Goal: Task Accomplishment & Management: Manage account settings

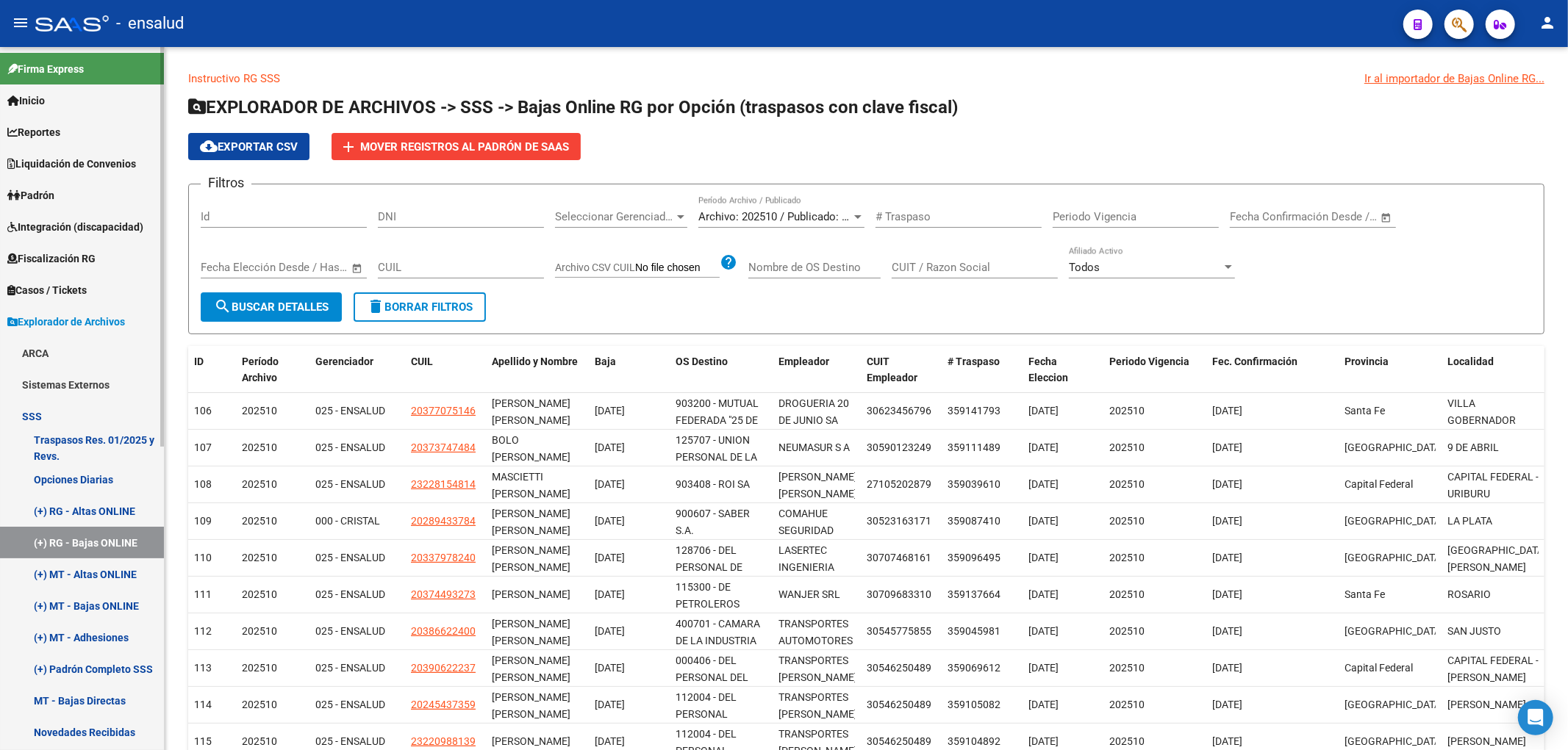
click at [97, 542] on link "(+) RG - Bajas ONLINE" at bounding box center [82, 543] width 164 height 32
click at [55, 278] on link "Casos / Tickets" at bounding box center [82, 289] width 164 height 32
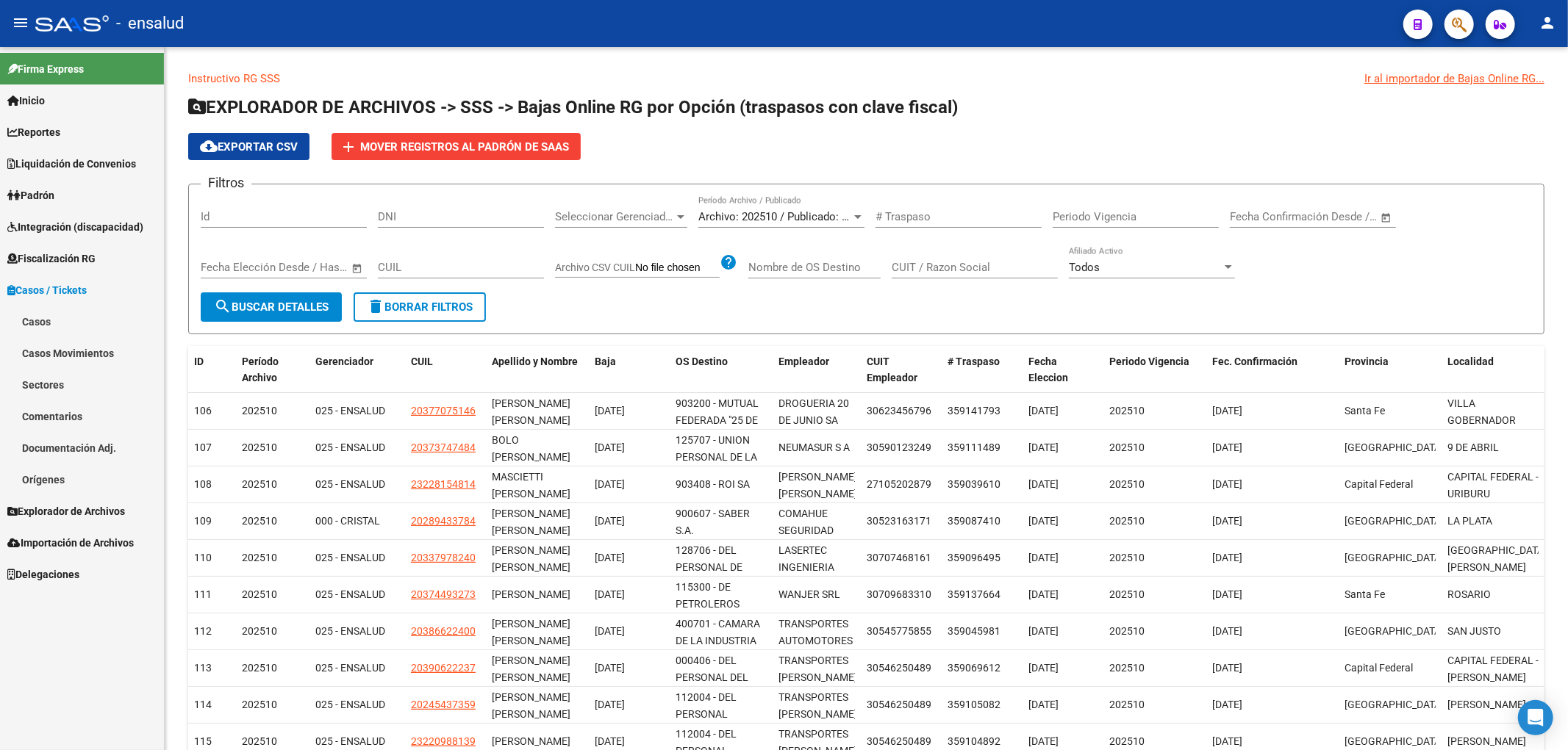
click at [52, 320] on link "Casos" at bounding box center [82, 321] width 164 height 32
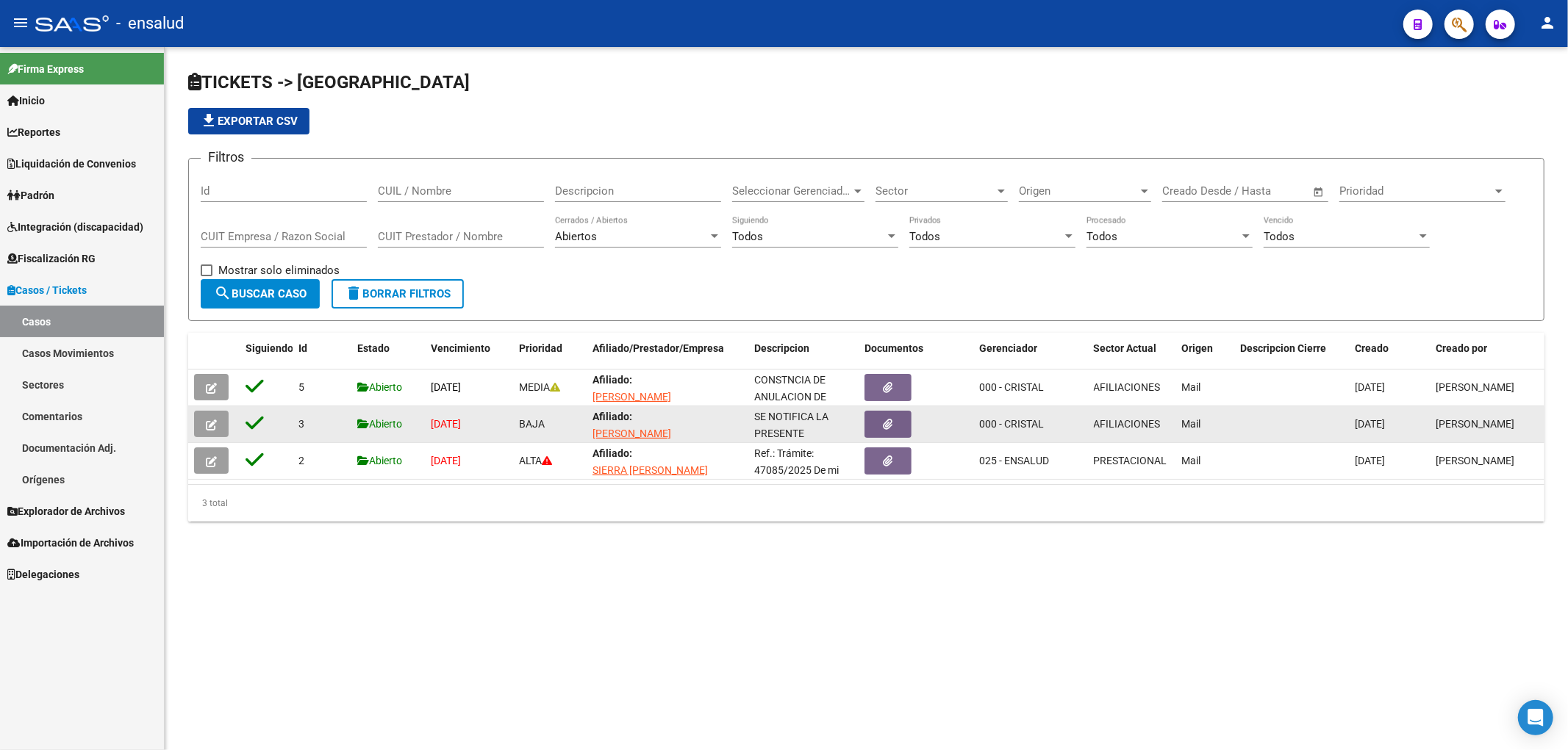
click at [214, 423] on icon "button" at bounding box center [211, 425] width 11 height 11
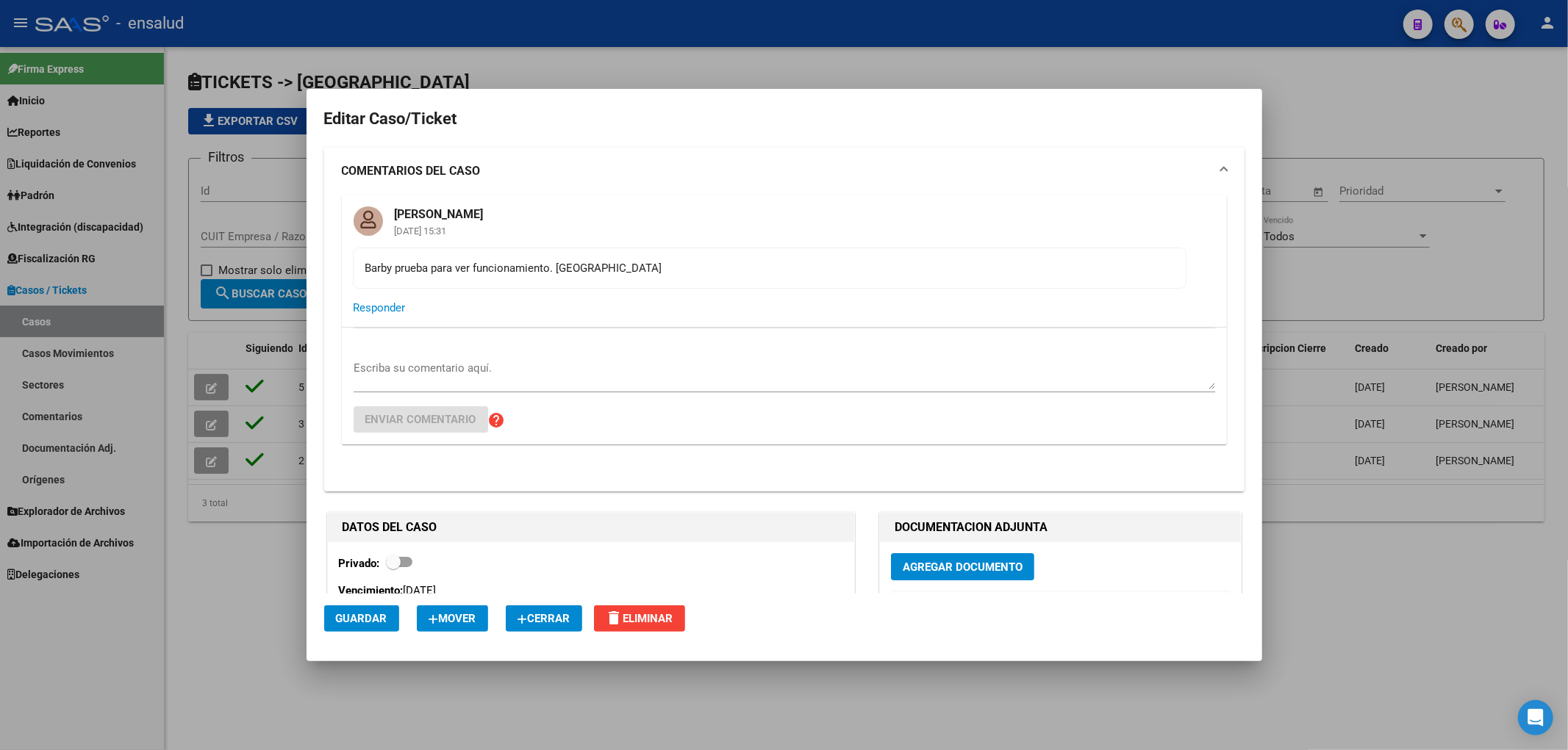
click at [510, 354] on div "Escriba su comentario aquí. Enviar comentario help" at bounding box center [784, 386] width 862 height 117
drag, startPoint x: 523, startPoint y: 346, endPoint x: 523, endPoint y: 365, distance: 19.0
click at [523, 365] on div "Escriba su comentario aquí. Enviar comentario help" at bounding box center [784, 386] width 862 height 117
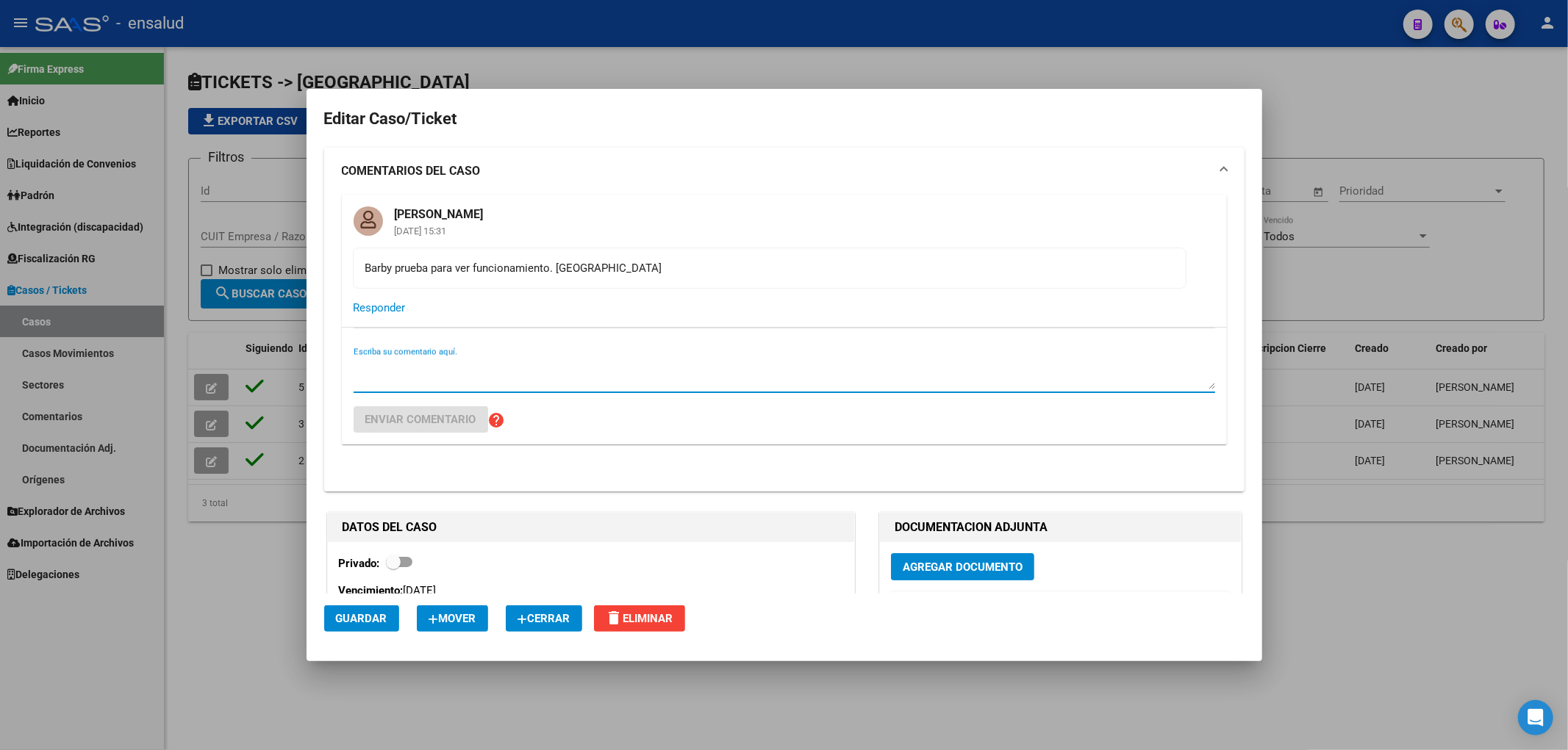
click at [523, 365] on textarea "Escriba su comentario aquí." at bounding box center [784, 375] width 862 height 30
click at [523, 365] on textarea "INFORMADO A LA GERENCIADORA" at bounding box center [784, 375] width 862 height 30
type textarea "INFORMADO A LA GERENCIADORA"
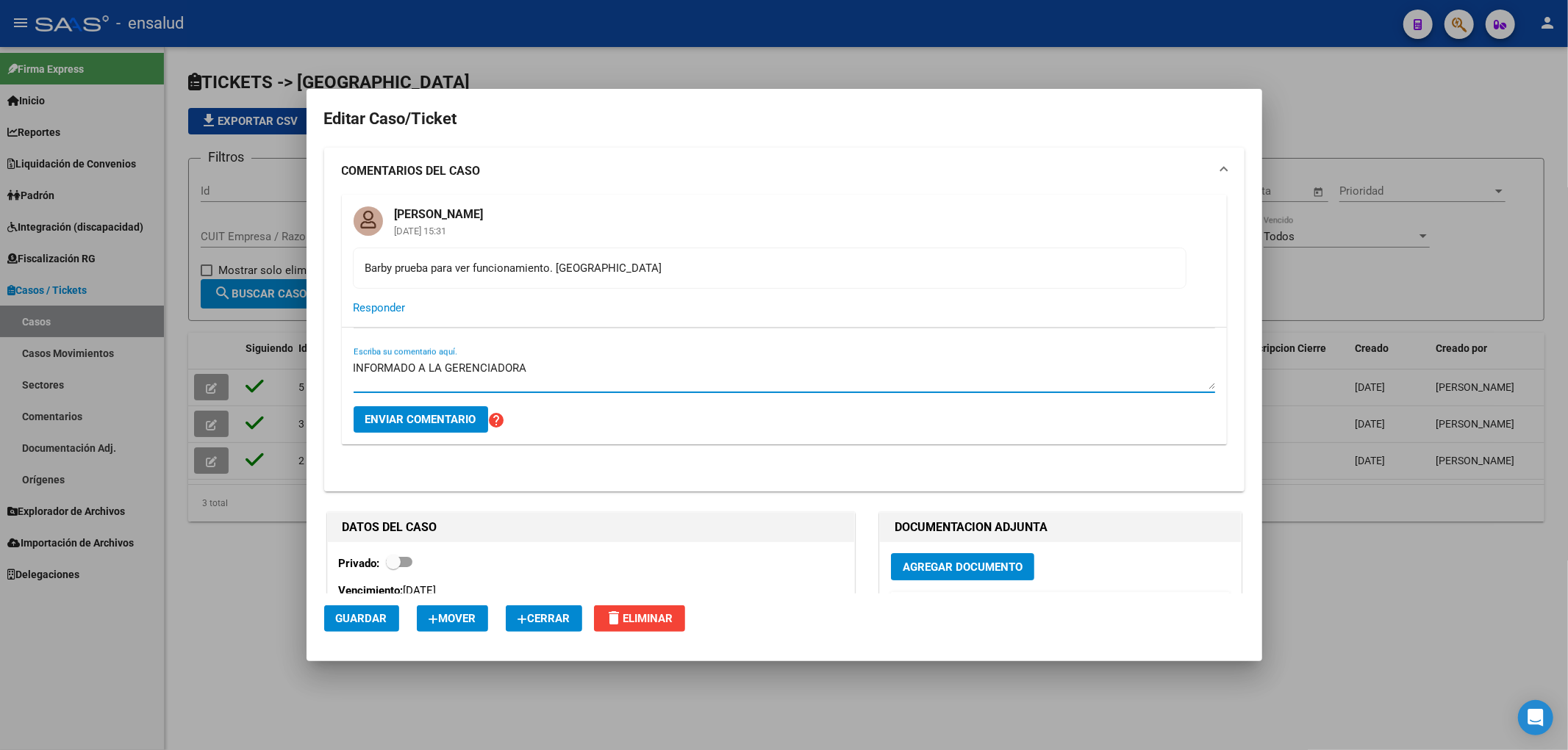
click at [560, 625] on span "Cerrar" at bounding box center [544, 619] width 53 height 13
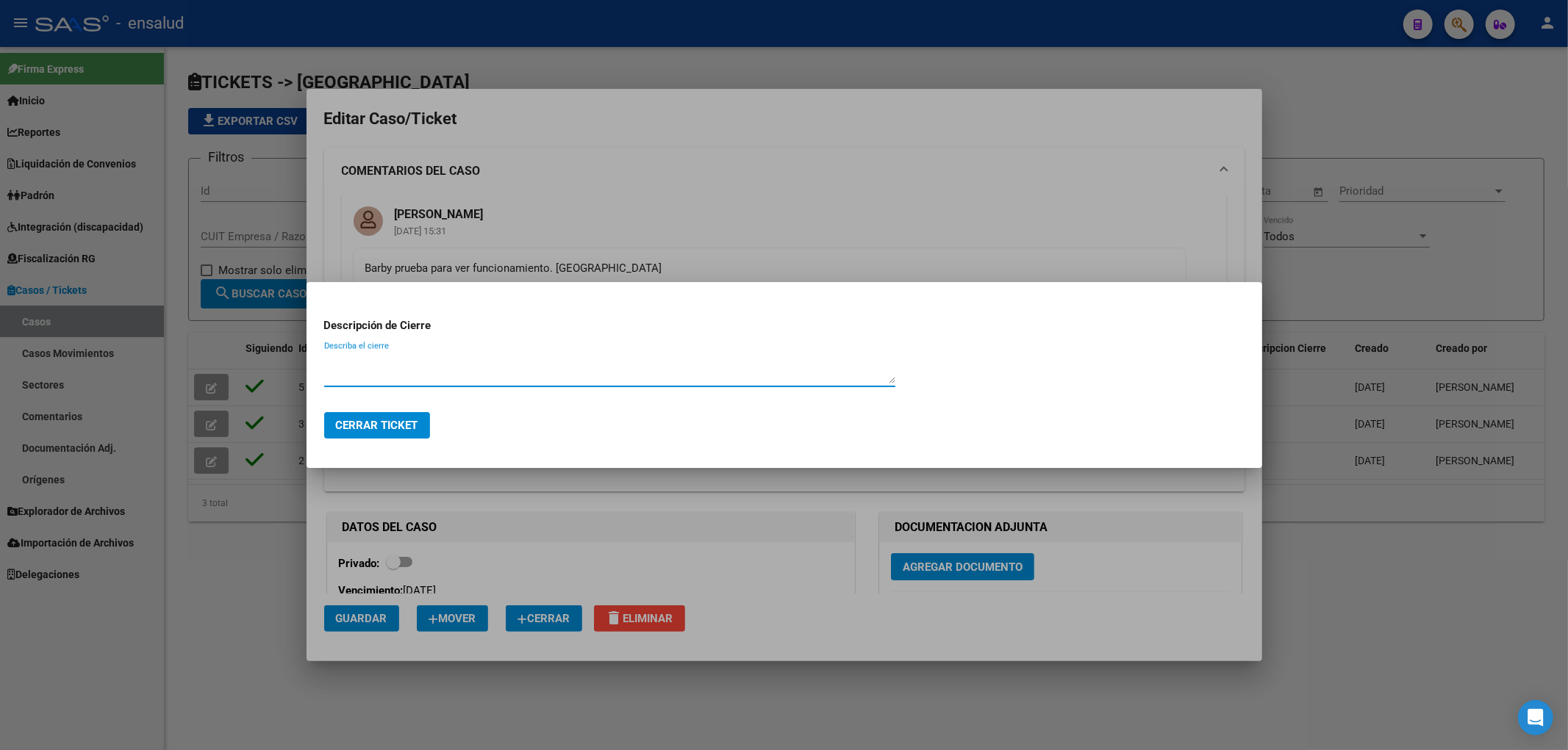
click at [355, 375] on textarea "Describa el cierre" at bounding box center [610, 369] width 571 height 30
paste textarea "INFORMADO A LA GERENCIADORA"
type textarea "INFORMADO A LA GERENCIADORA"
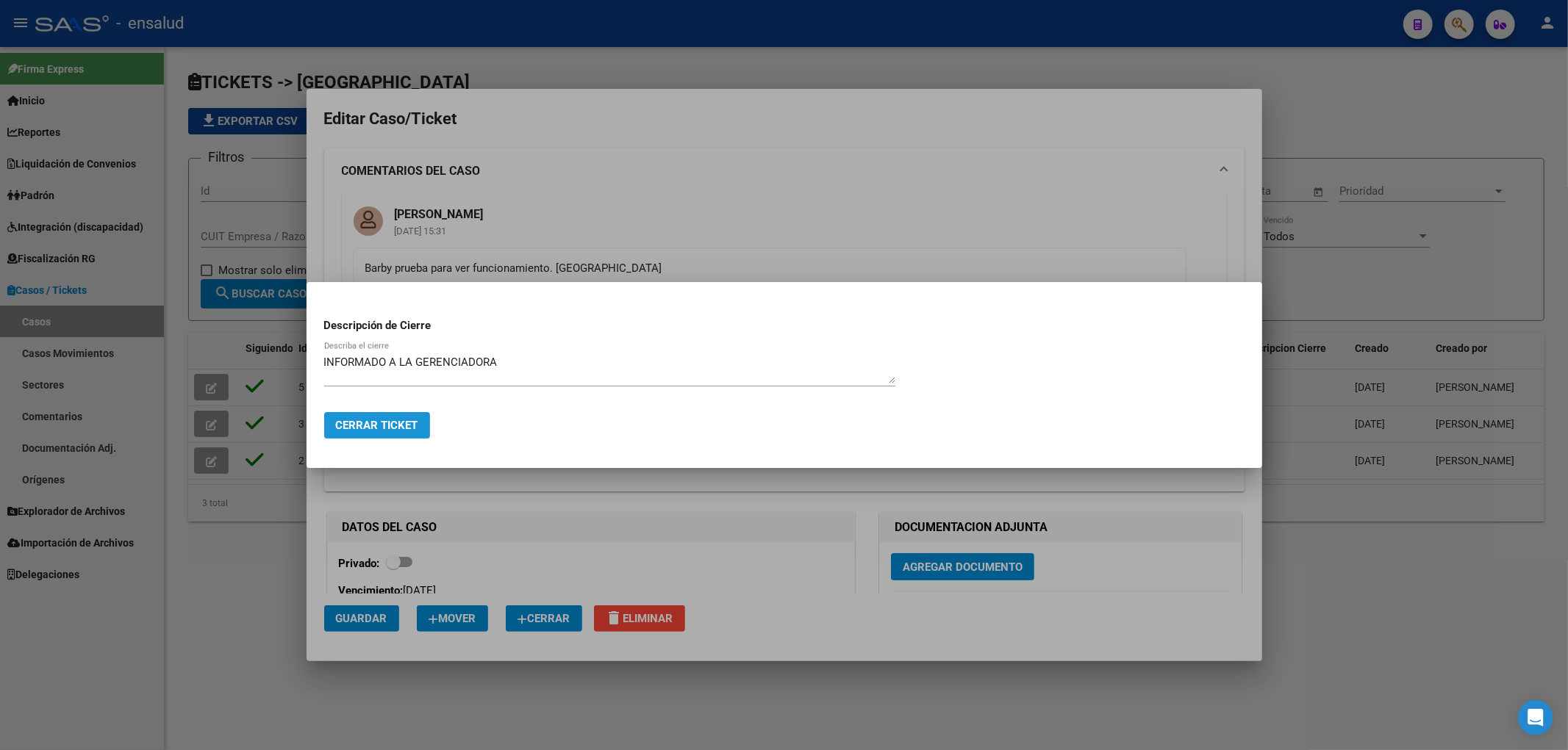
click at [385, 429] on span "Cerrar Ticket" at bounding box center [377, 425] width 82 height 13
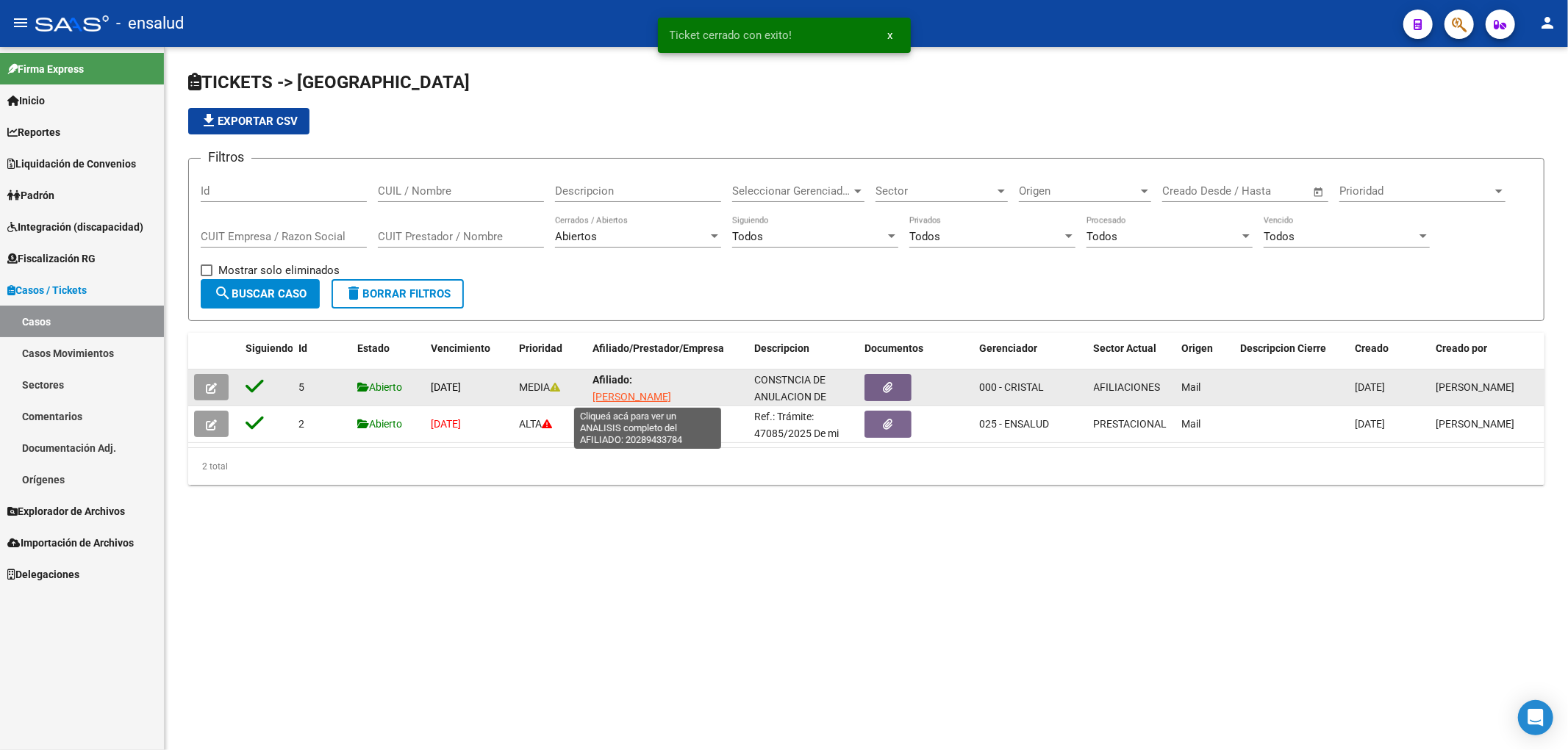
click at [639, 397] on span "[PERSON_NAME] [PERSON_NAME]" at bounding box center [632, 405] width 78 height 29
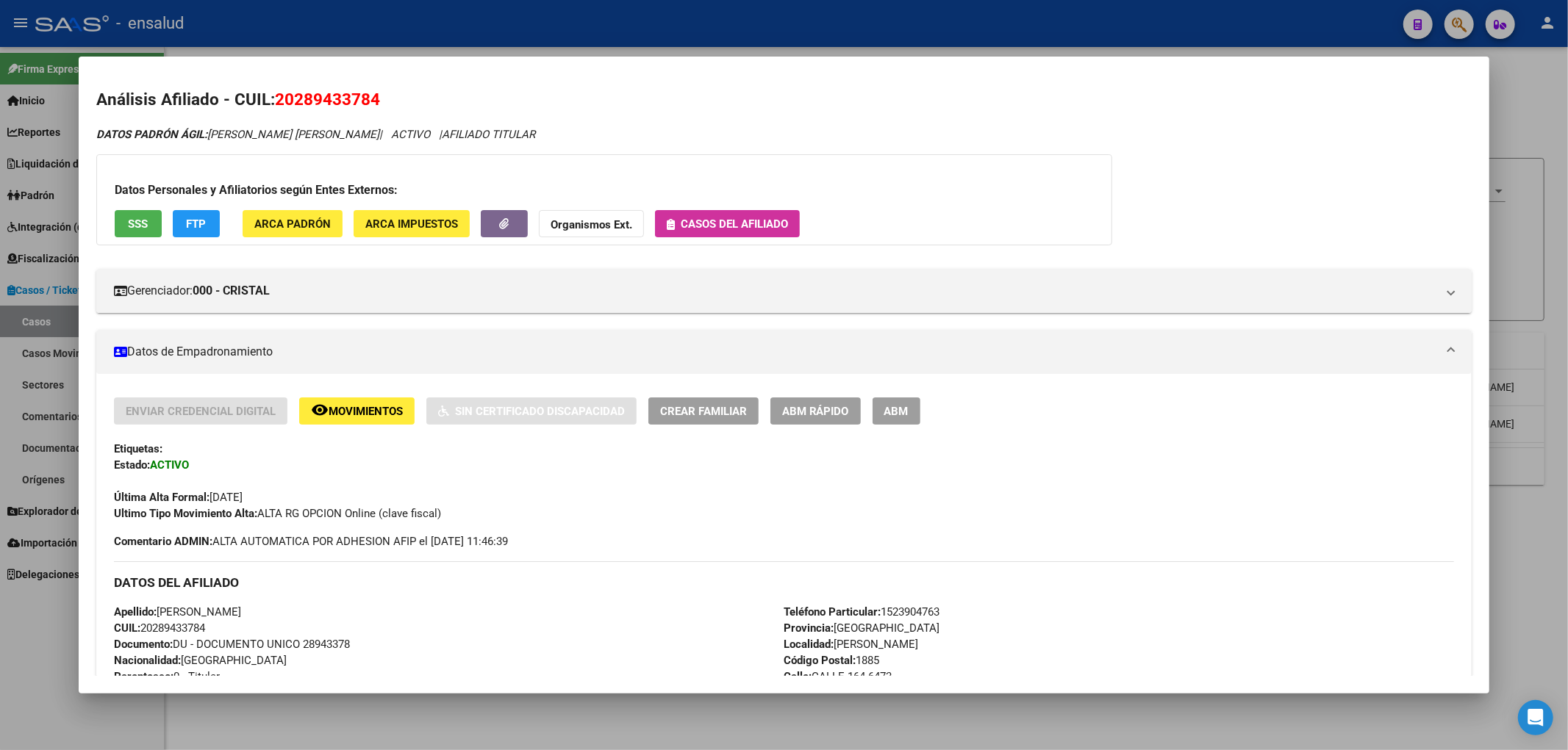
click at [342, 418] on span "Movimientos" at bounding box center [366, 412] width 75 height 13
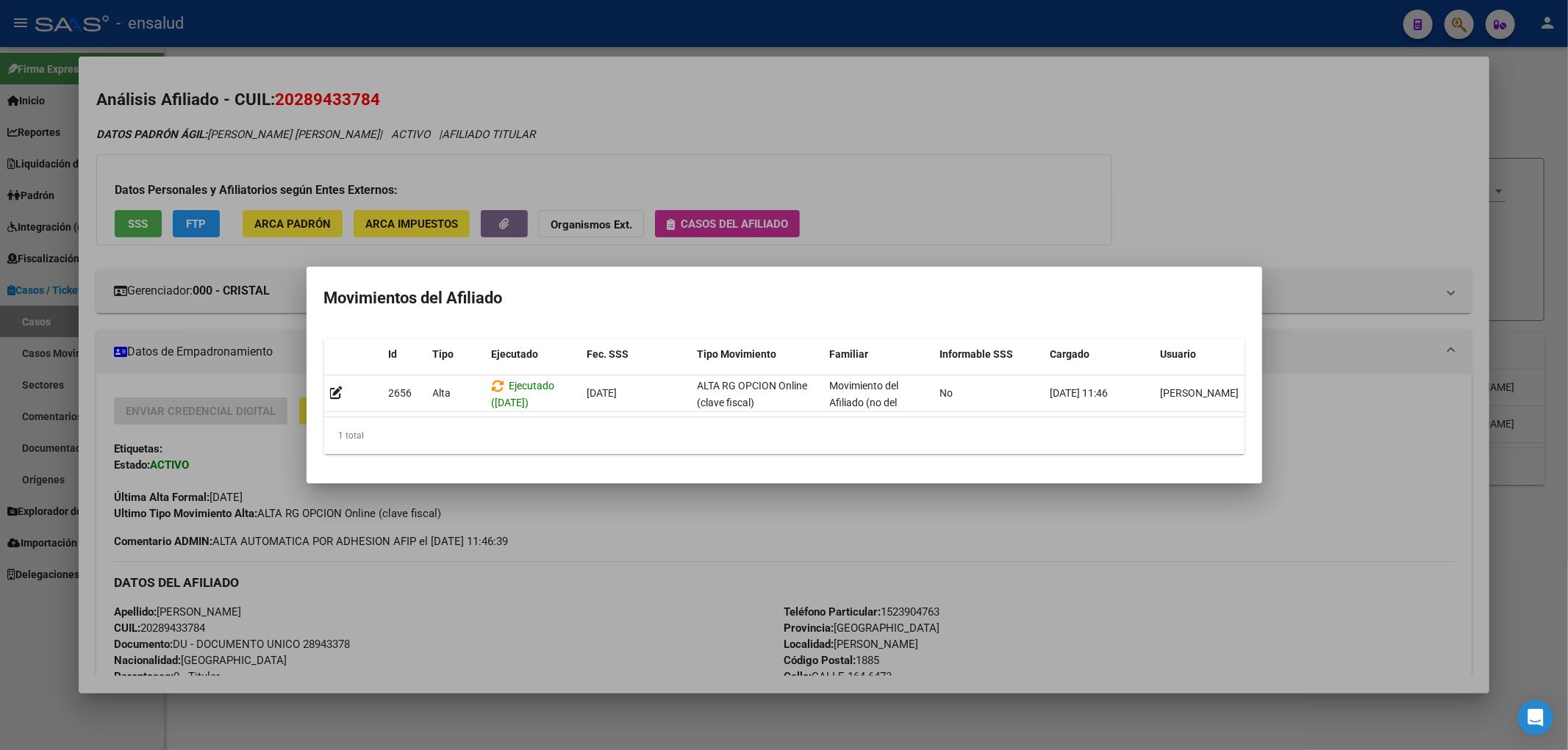
click at [981, 534] on div at bounding box center [784, 375] width 1568 height 750
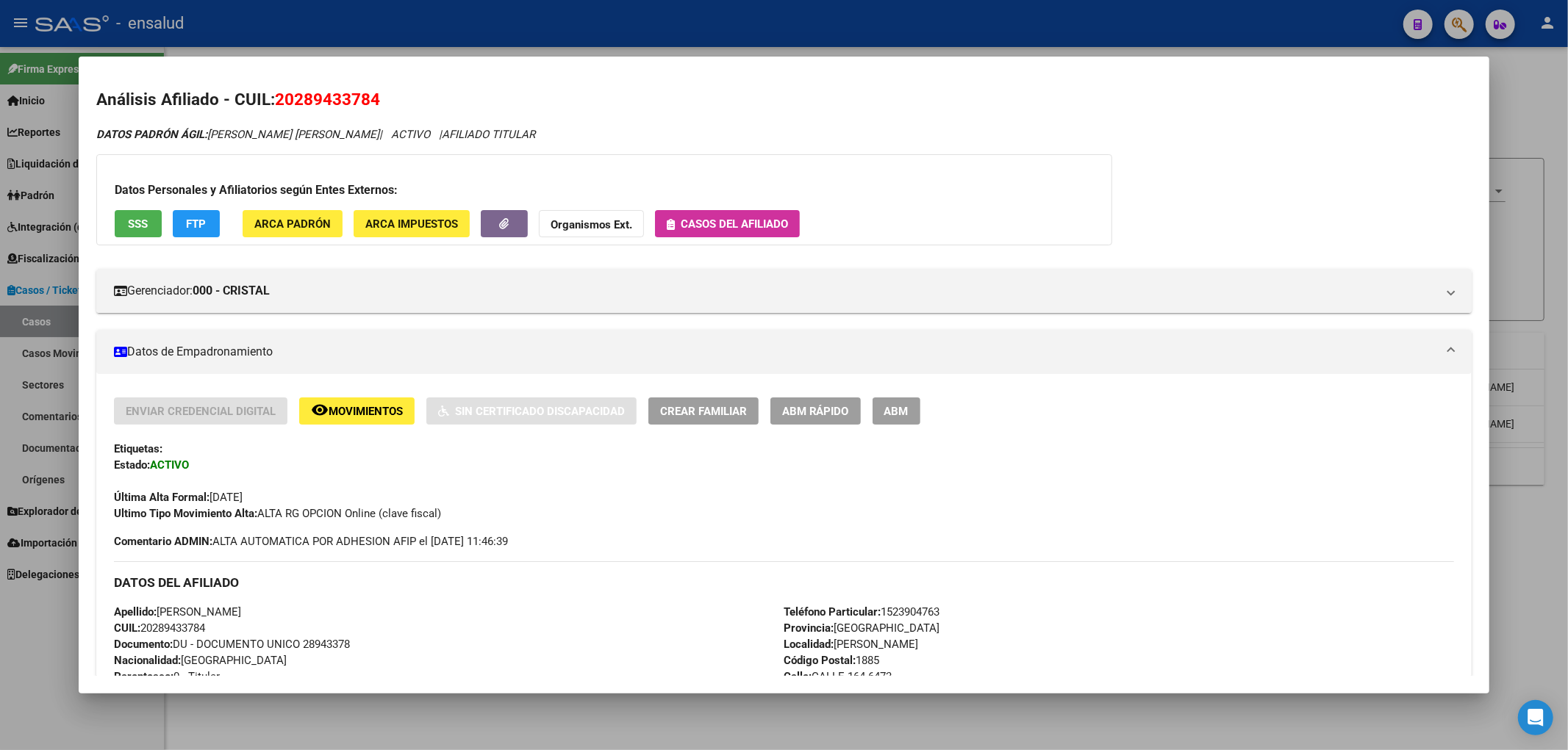
click at [821, 412] on span "ABM Rápido" at bounding box center [816, 412] width 67 height 13
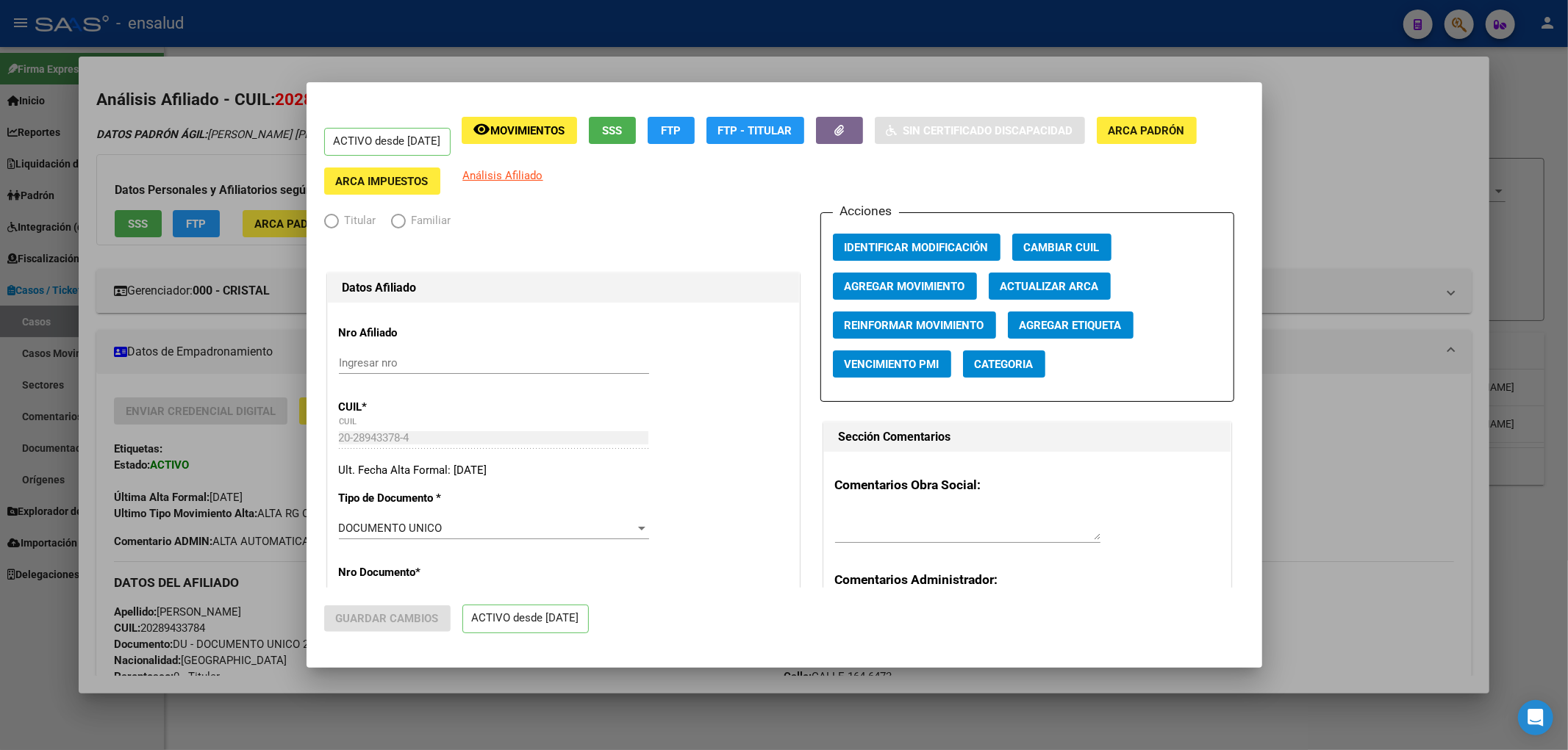
radio input "true"
type input "30-52316317-1"
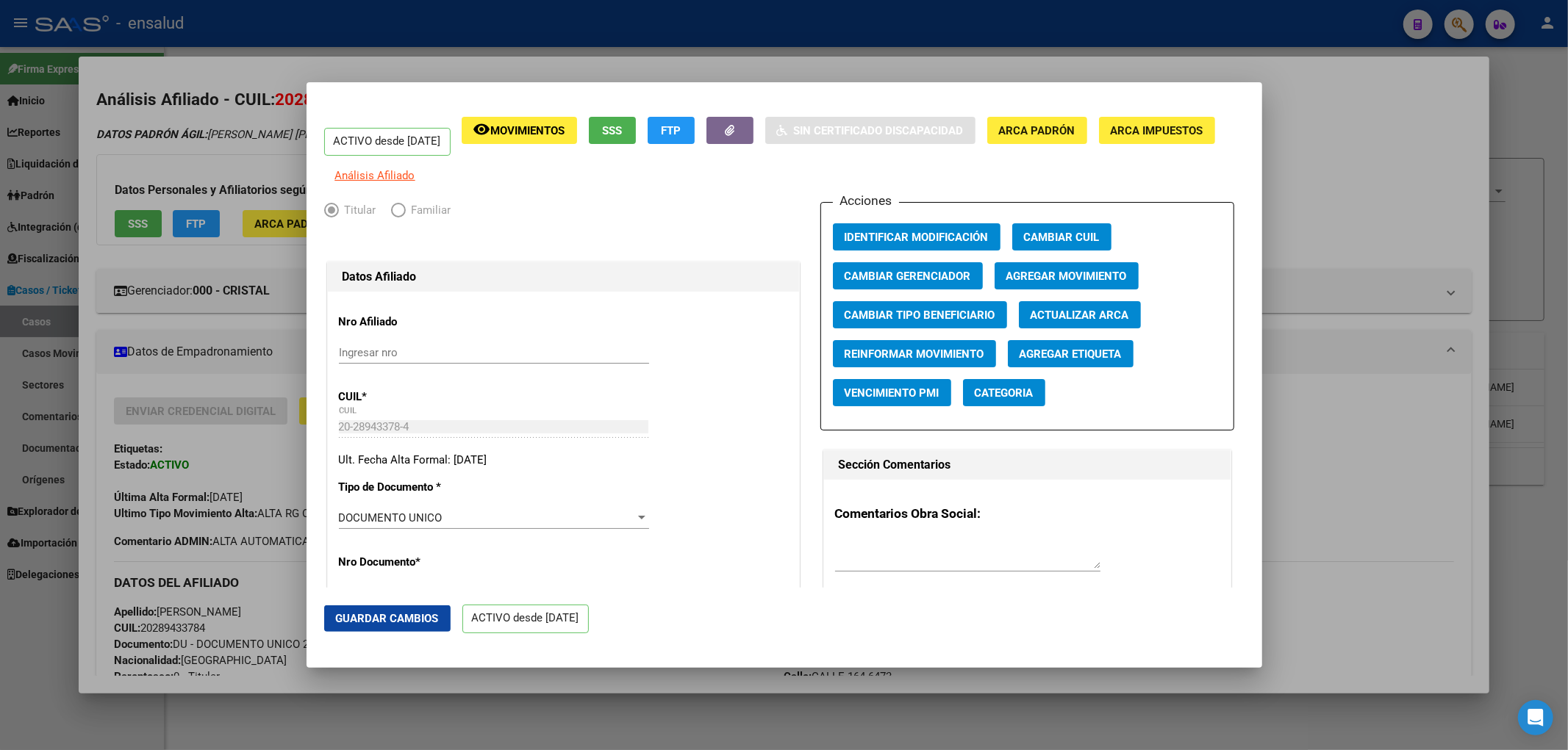
click at [1378, 559] on div at bounding box center [784, 375] width 1568 height 750
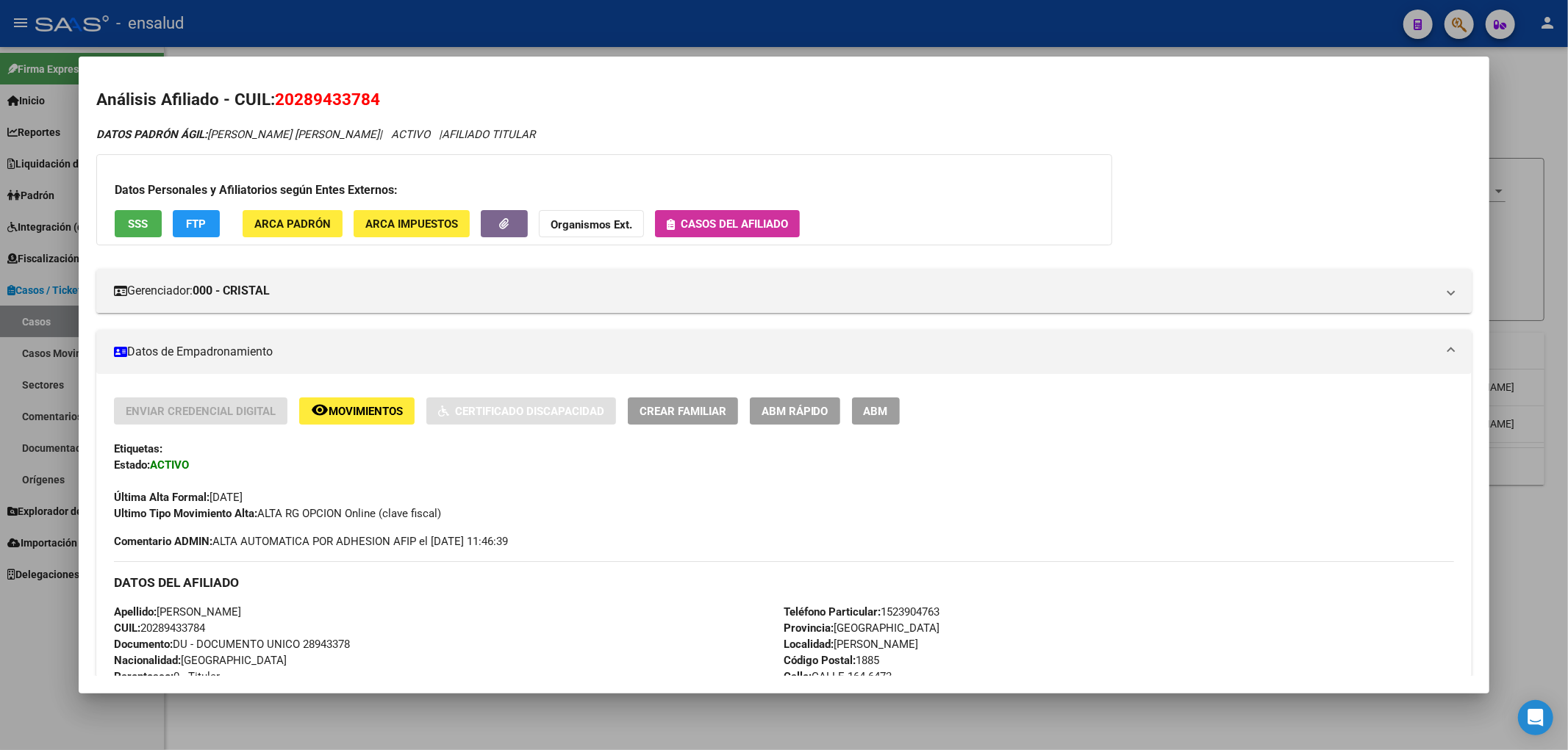
click at [1559, 571] on div at bounding box center [784, 375] width 1568 height 750
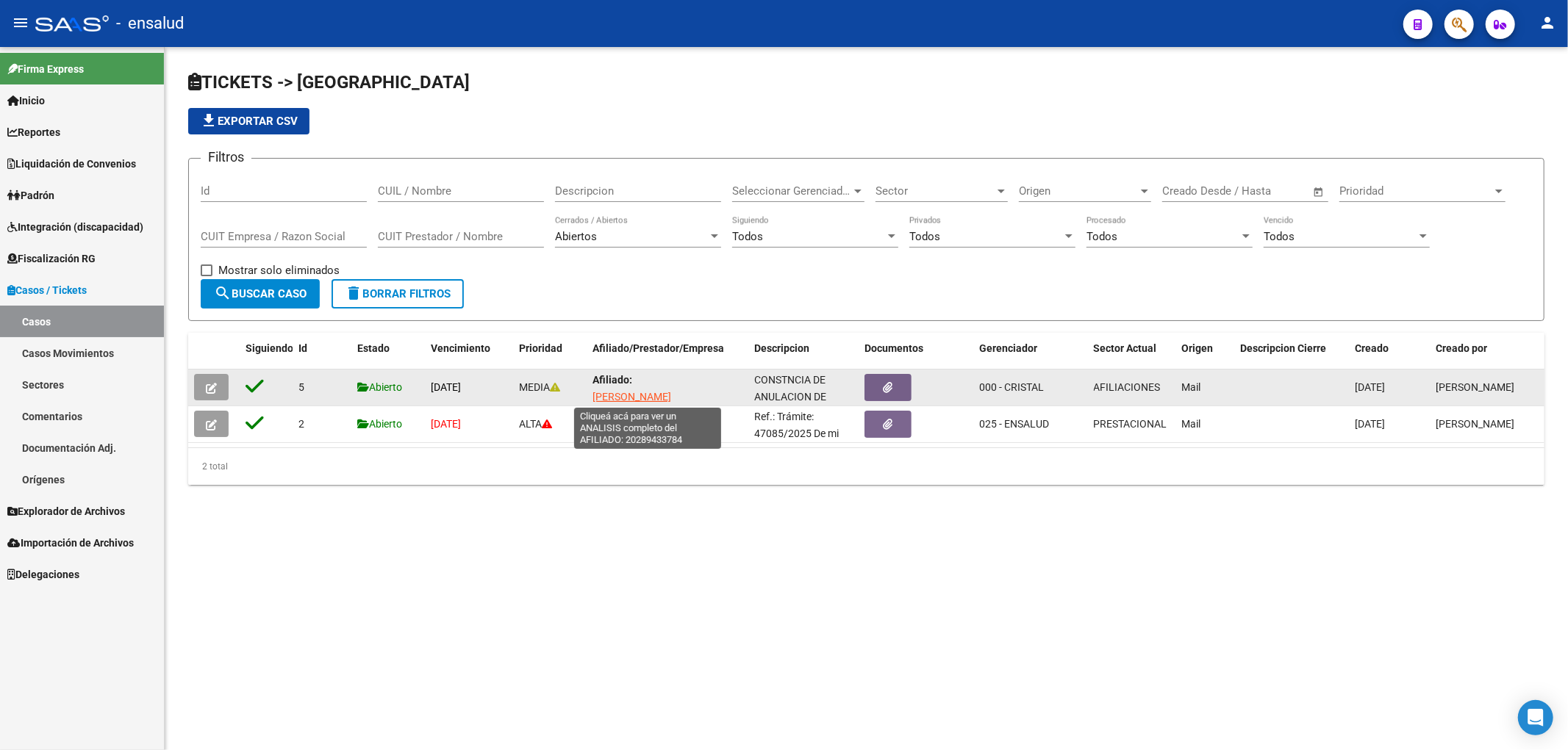
click at [648, 396] on span "[PERSON_NAME] [PERSON_NAME]" at bounding box center [632, 405] width 78 height 29
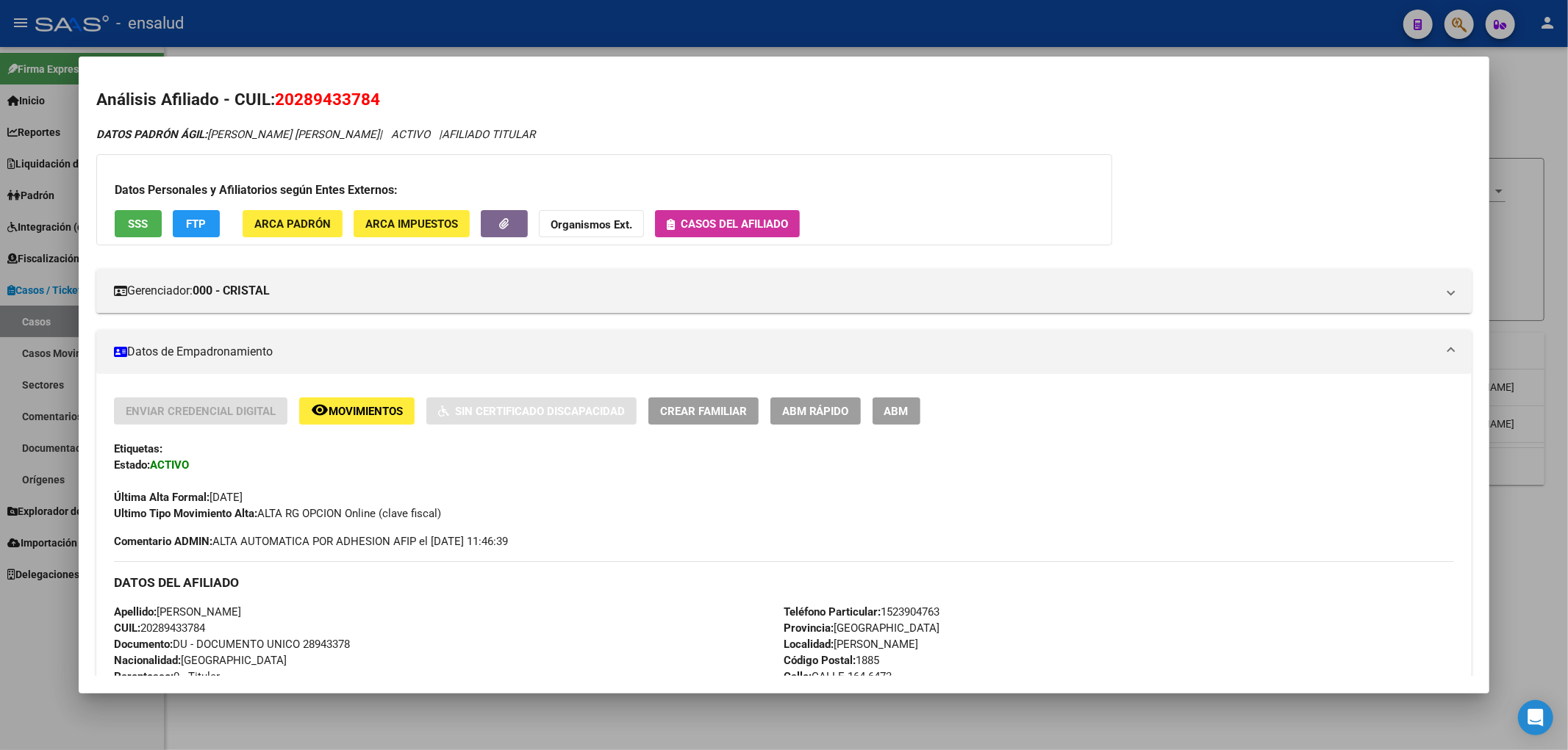
click at [1496, 419] on div at bounding box center [784, 375] width 1568 height 750
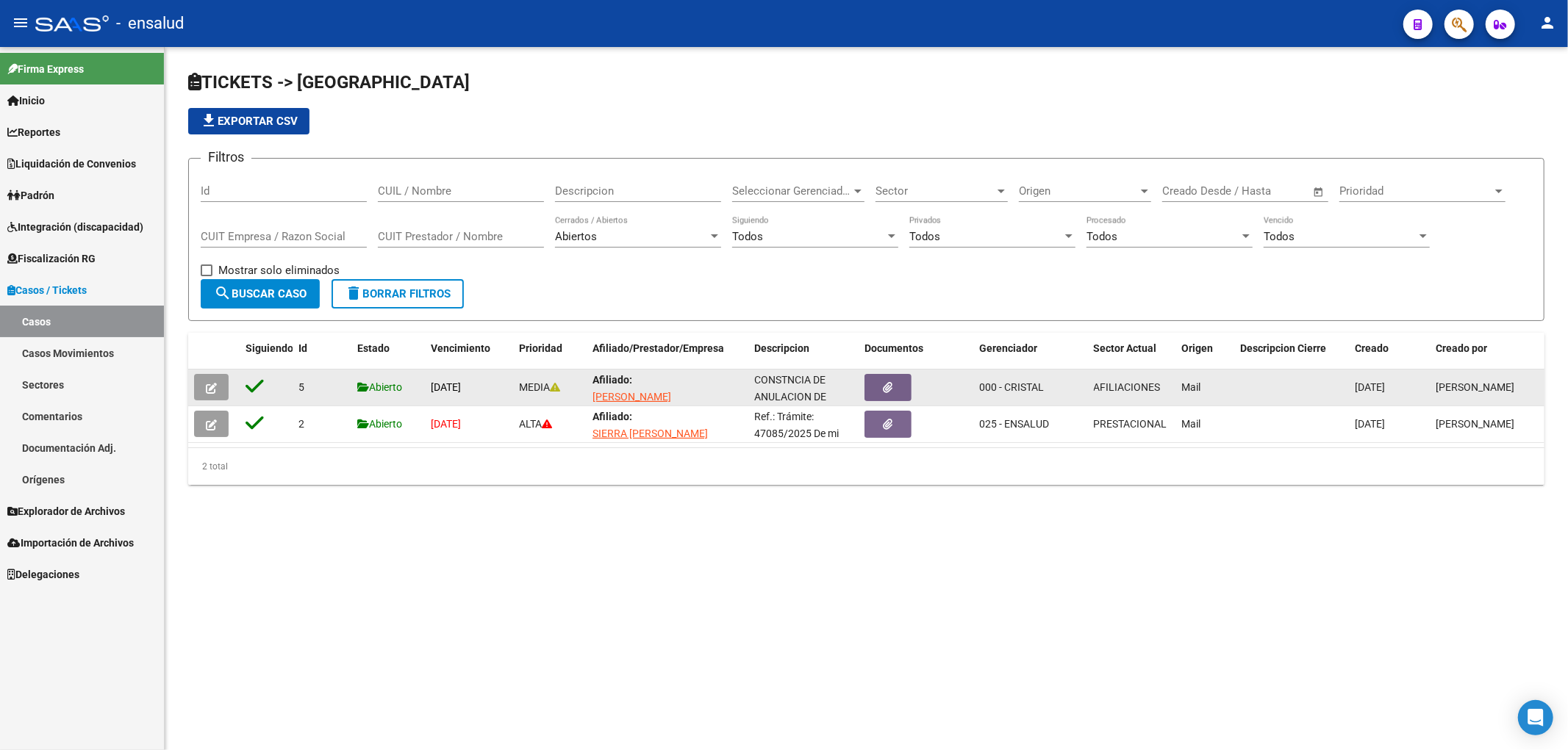
click at [206, 388] on icon "button" at bounding box center [211, 389] width 11 height 11
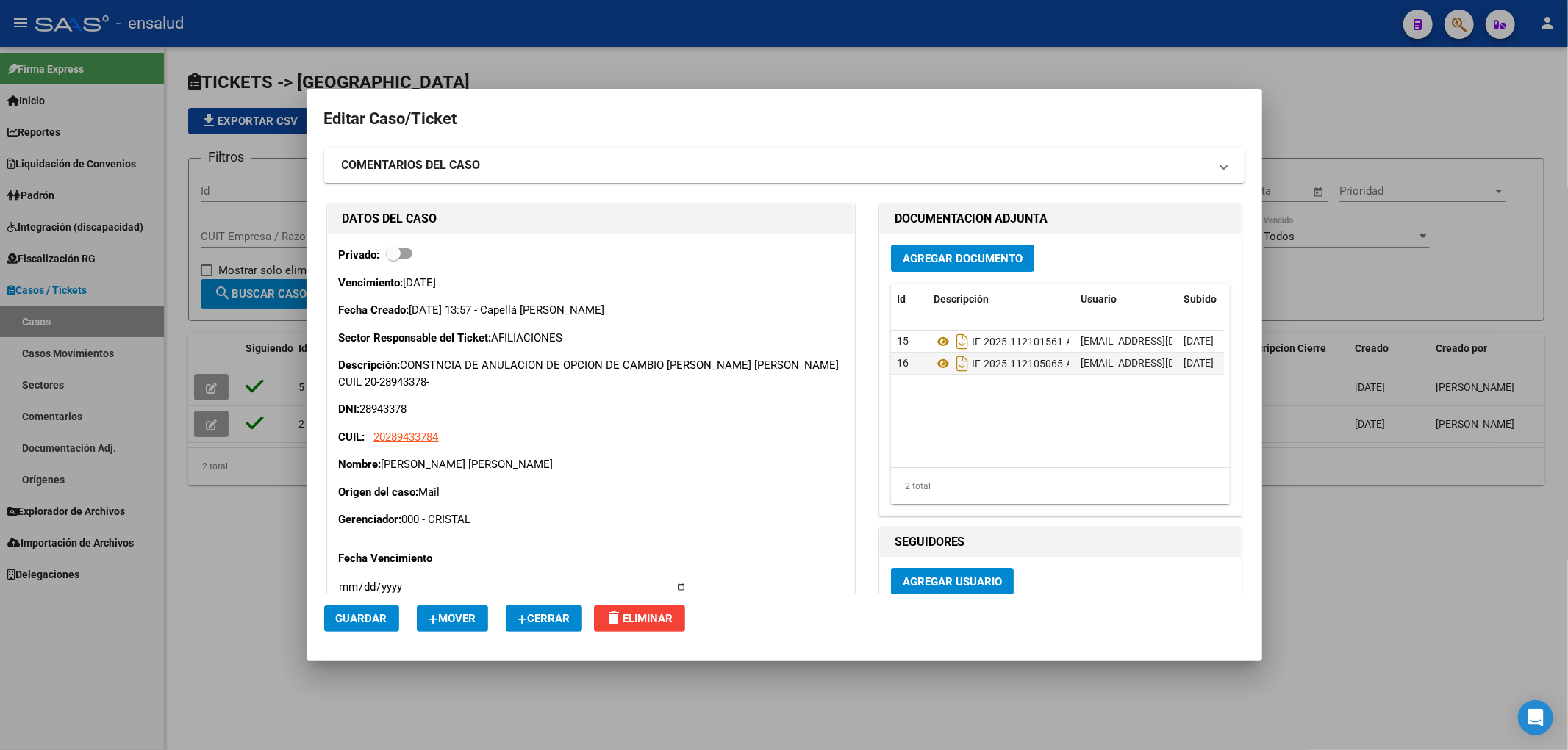
click at [539, 617] on span "Cerrar" at bounding box center [544, 619] width 53 height 13
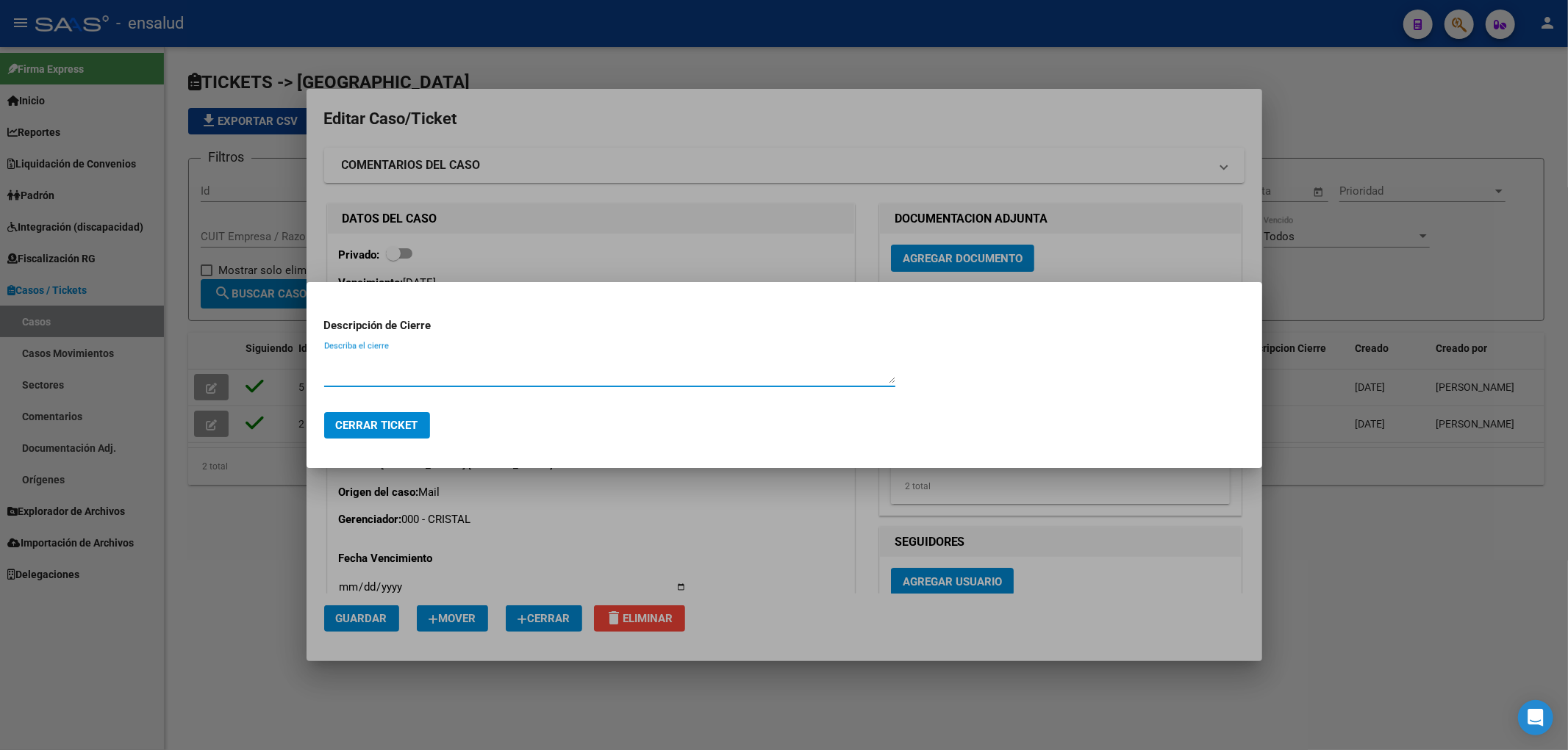
paste textarea "20289433784"
click at [443, 383] on textarea "20289433784" at bounding box center [610, 369] width 571 height 30
type textarea "INFORMADO A LA GERENCIADORA"
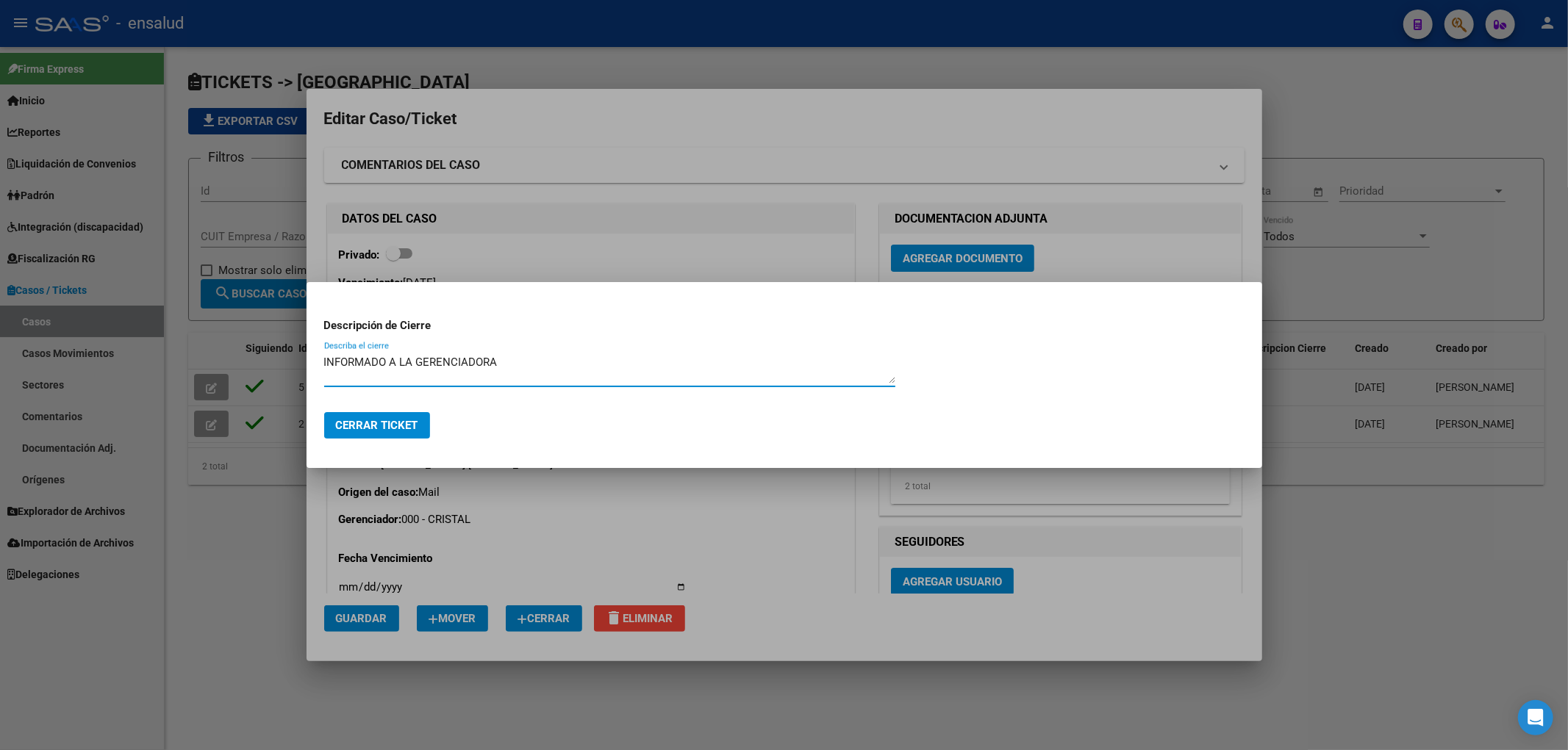
click at [385, 428] on span "Cerrar Ticket" at bounding box center [377, 425] width 82 height 13
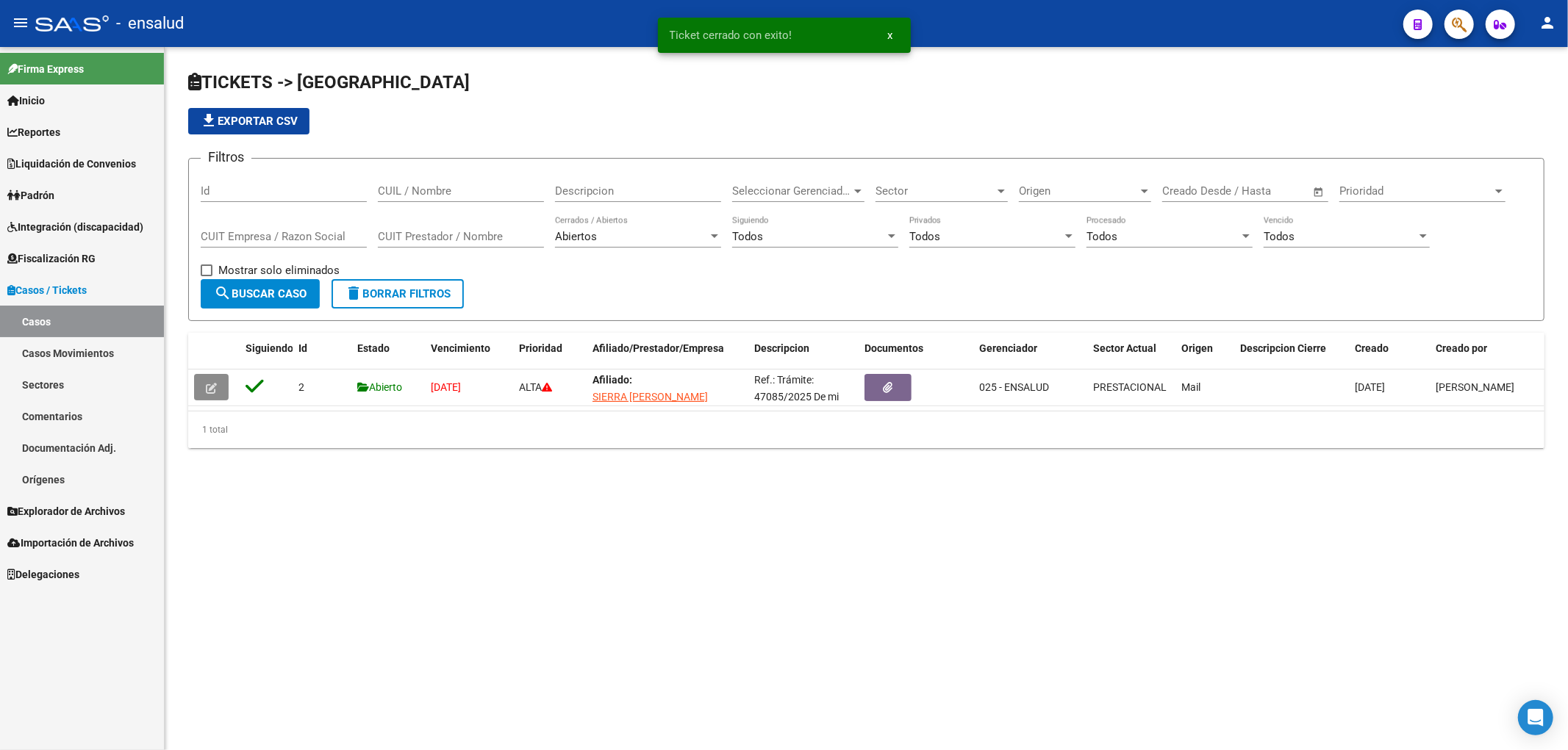
click at [368, 562] on mat-sidenav-content "TICKETS -> Casos file_download Exportar CSV Filtros Id CUIL / Nombre Descripcio…" at bounding box center [866, 398] width 1404 height 703
click at [53, 194] on span "Padrón" at bounding box center [31, 195] width 47 height 16
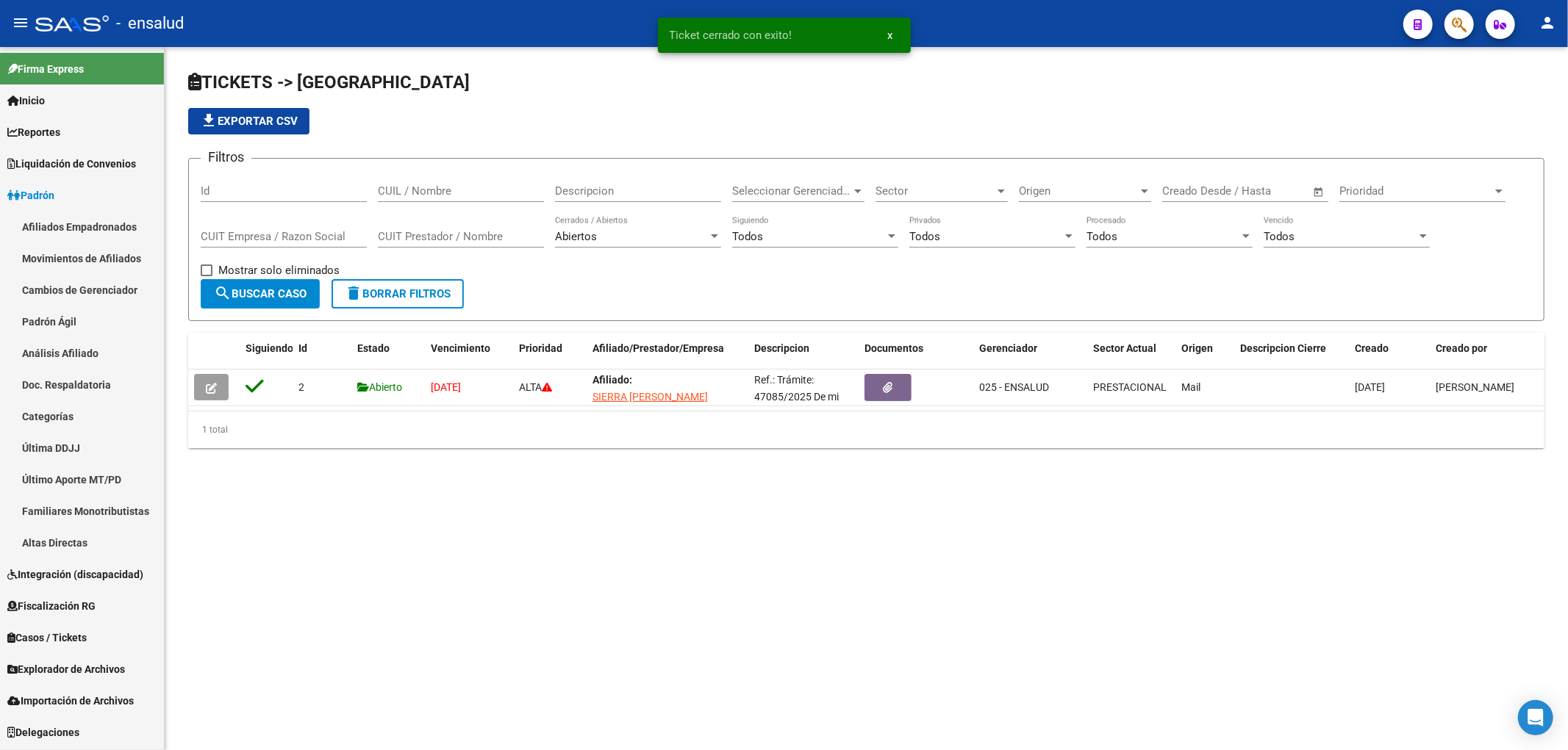
click at [65, 256] on link "Movimientos de Afiliados" at bounding box center [82, 258] width 164 height 32
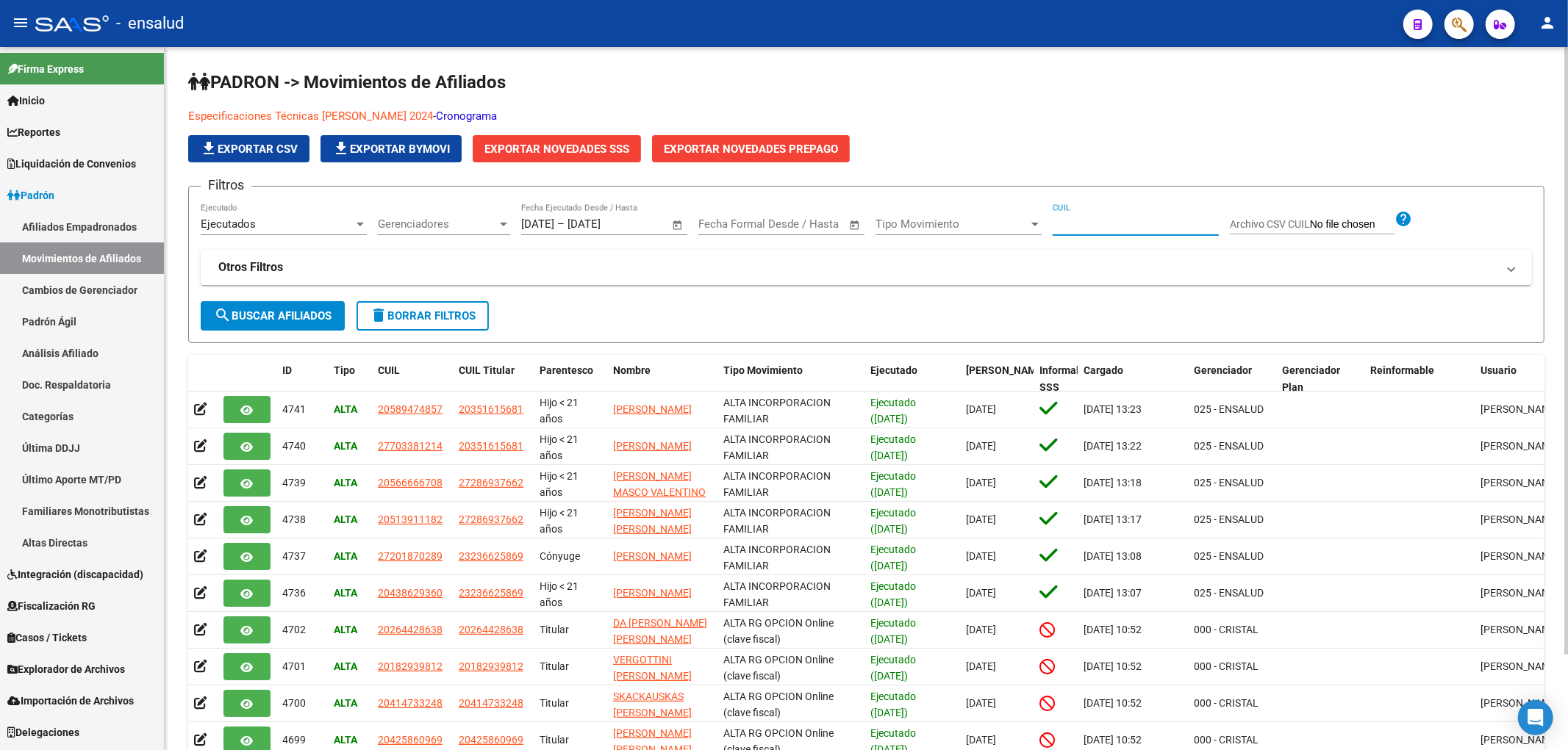
click at [1177, 230] on input "CUIL" at bounding box center [1136, 225] width 166 height 13
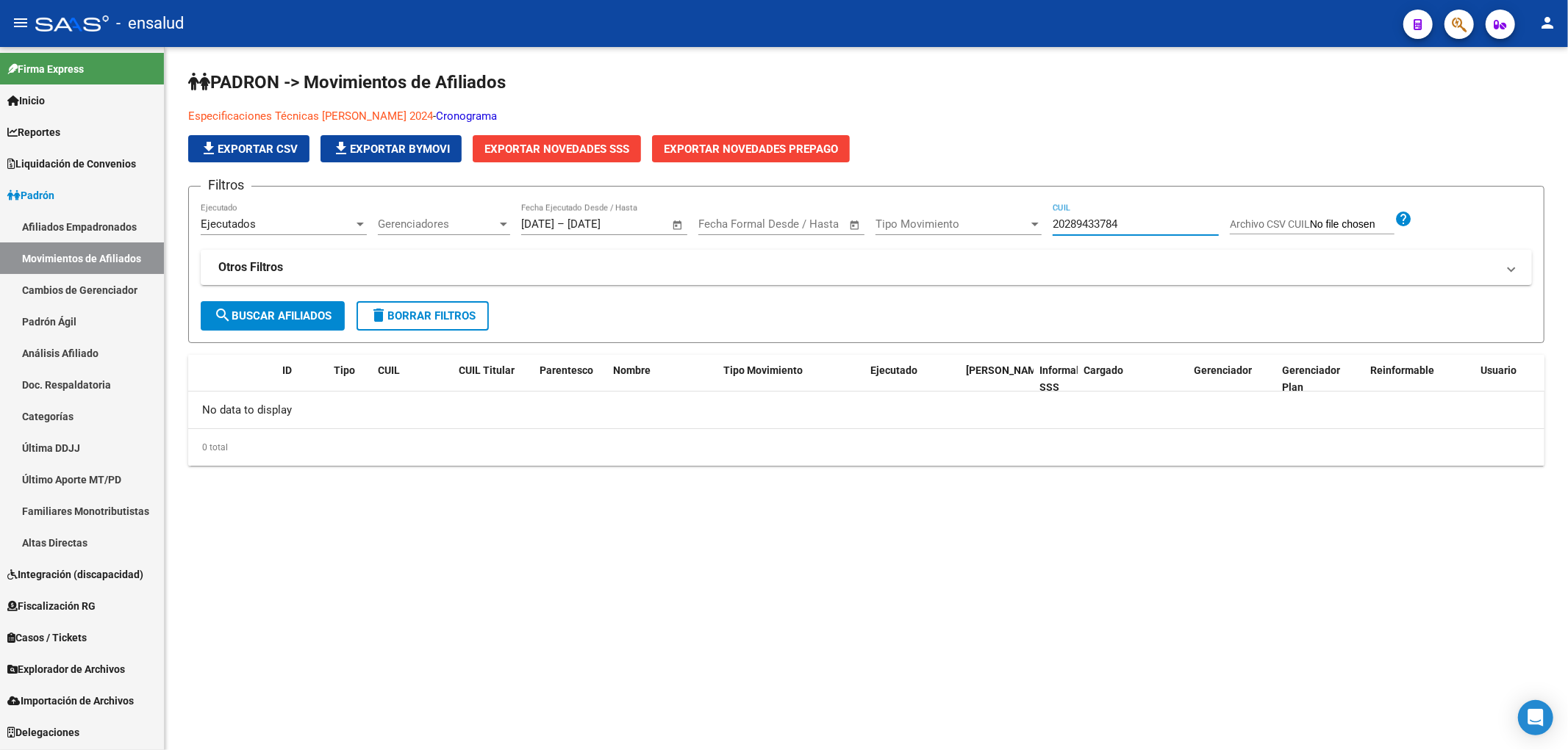
type input "20289433784"
click at [1158, 214] on div "20289433784 CUIL" at bounding box center [1136, 219] width 166 height 32
click at [1140, 224] on input "20289433784" at bounding box center [1136, 225] width 166 height 13
click at [86, 667] on span "Explorador de Archivos" at bounding box center [66, 669] width 118 height 16
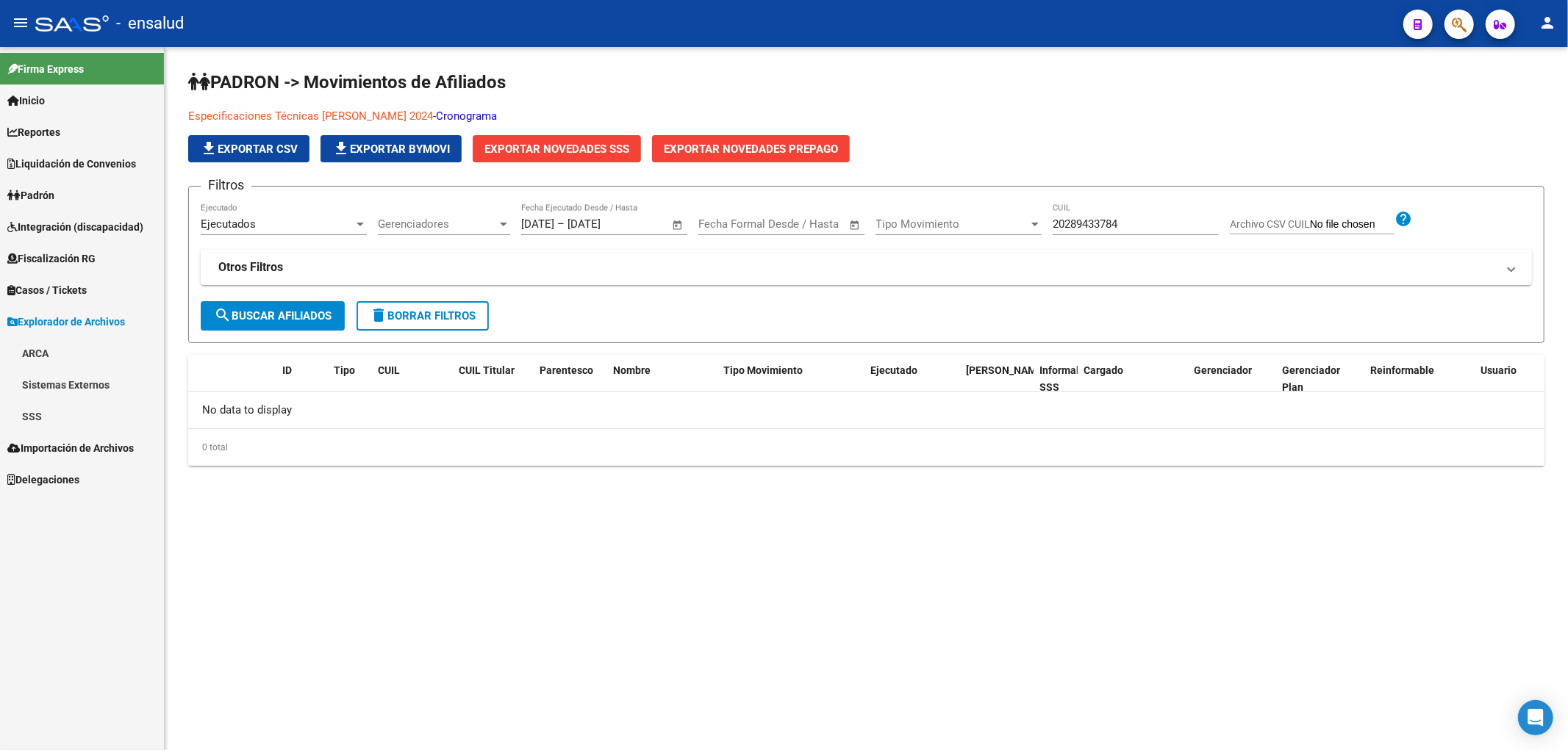
click at [30, 420] on link "SSS" at bounding box center [82, 416] width 164 height 32
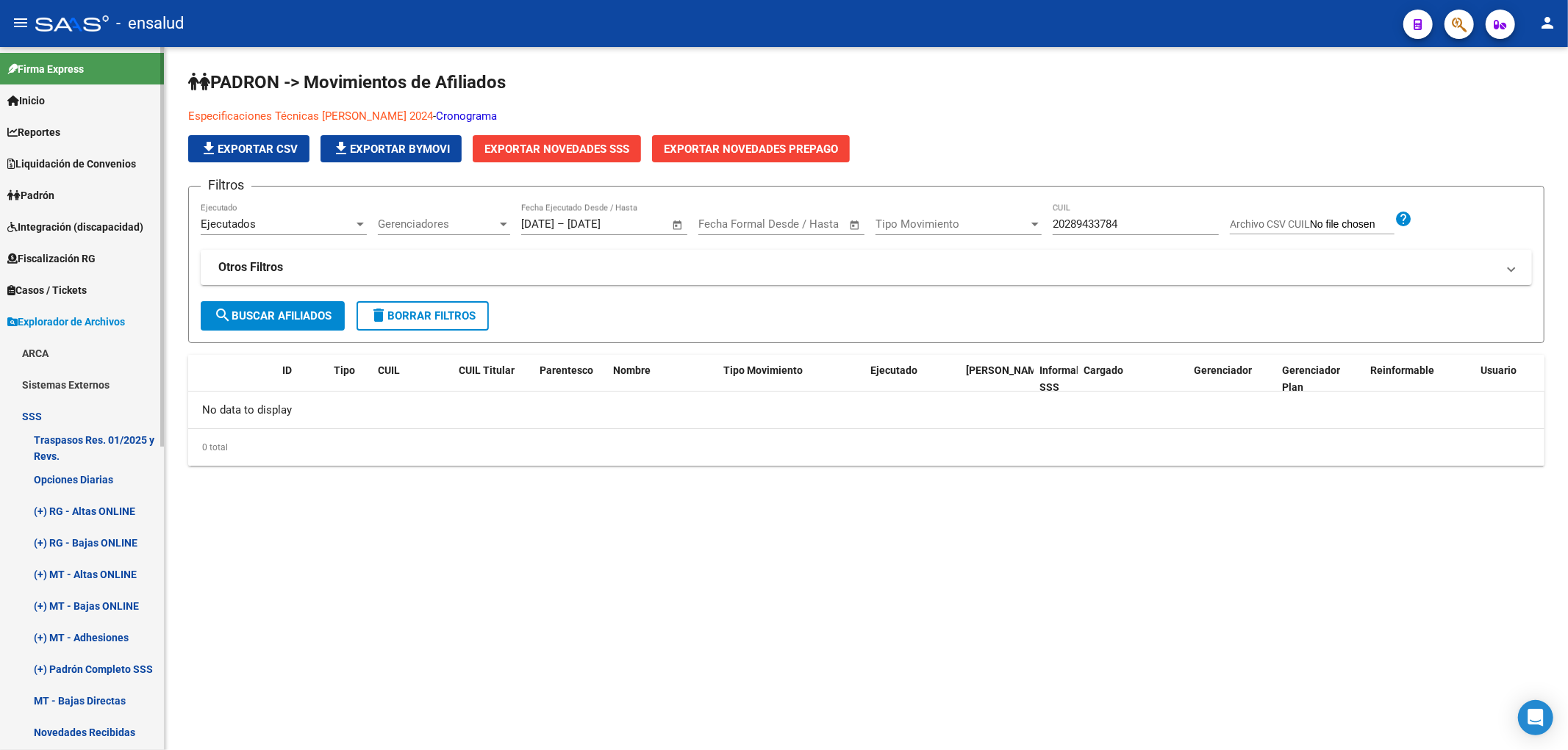
click at [108, 541] on link "(+) RG - Bajas ONLINE" at bounding box center [82, 543] width 164 height 32
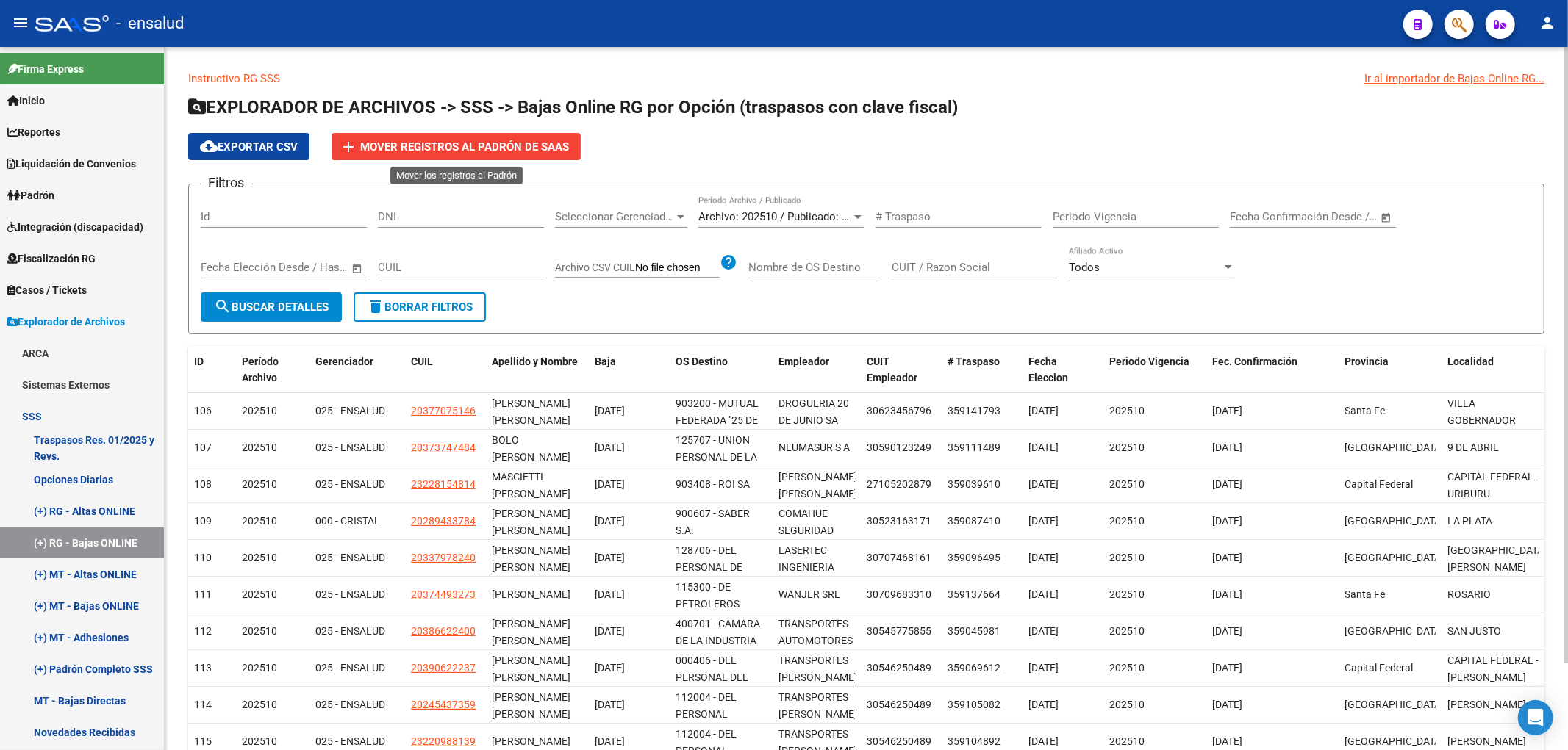
click at [470, 159] on button "add Mover registros al PADRÓN de SAAS" at bounding box center [456, 146] width 249 height 27
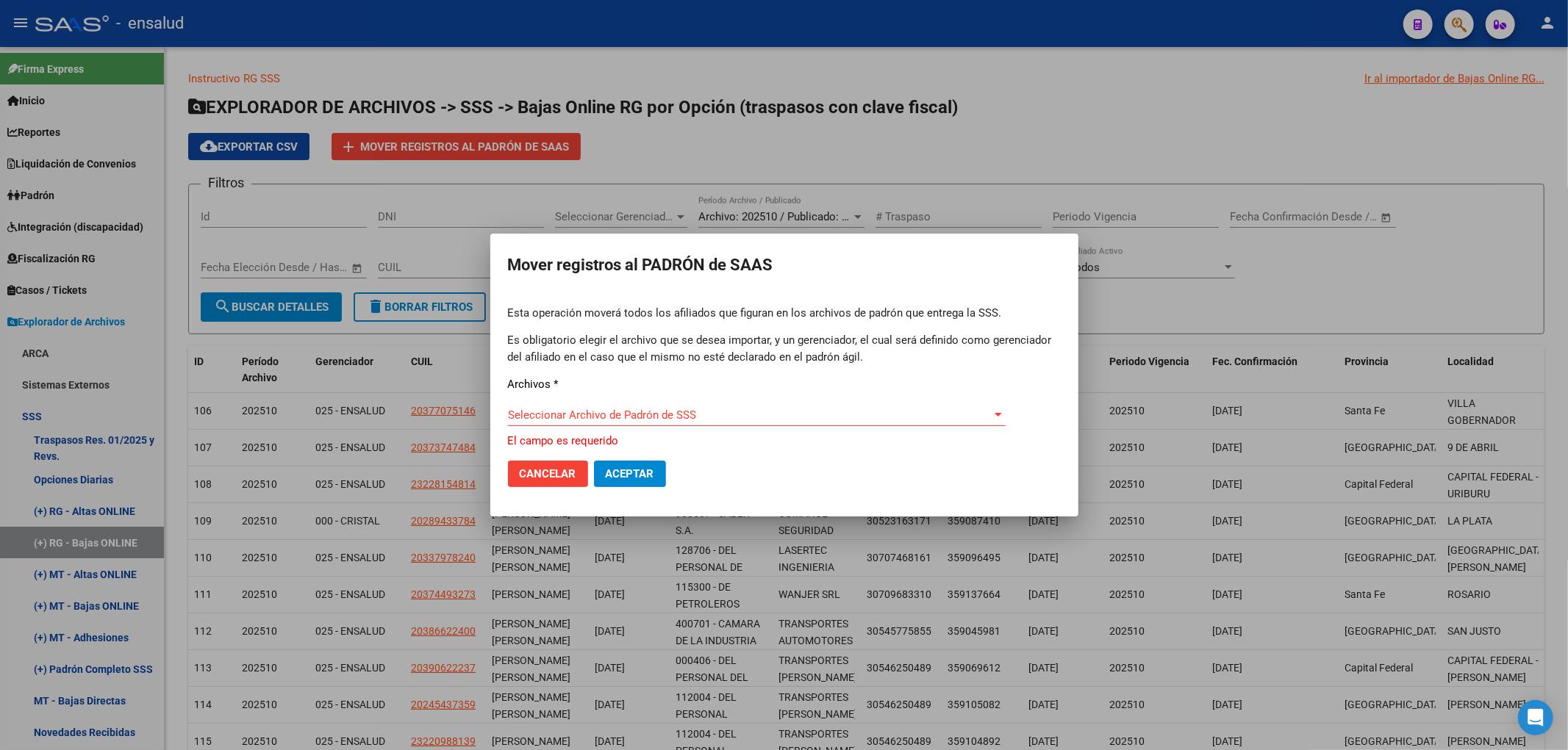
click at [633, 402] on div "Esta operación moverá todos los afiliados que figuran en los archivos [PERSON_N…" at bounding box center [784, 376] width 552 height 144
click at [633, 418] on span "Seleccionar Archivo de Padrón de SSS" at bounding box center [750, 416] width 484 height 13
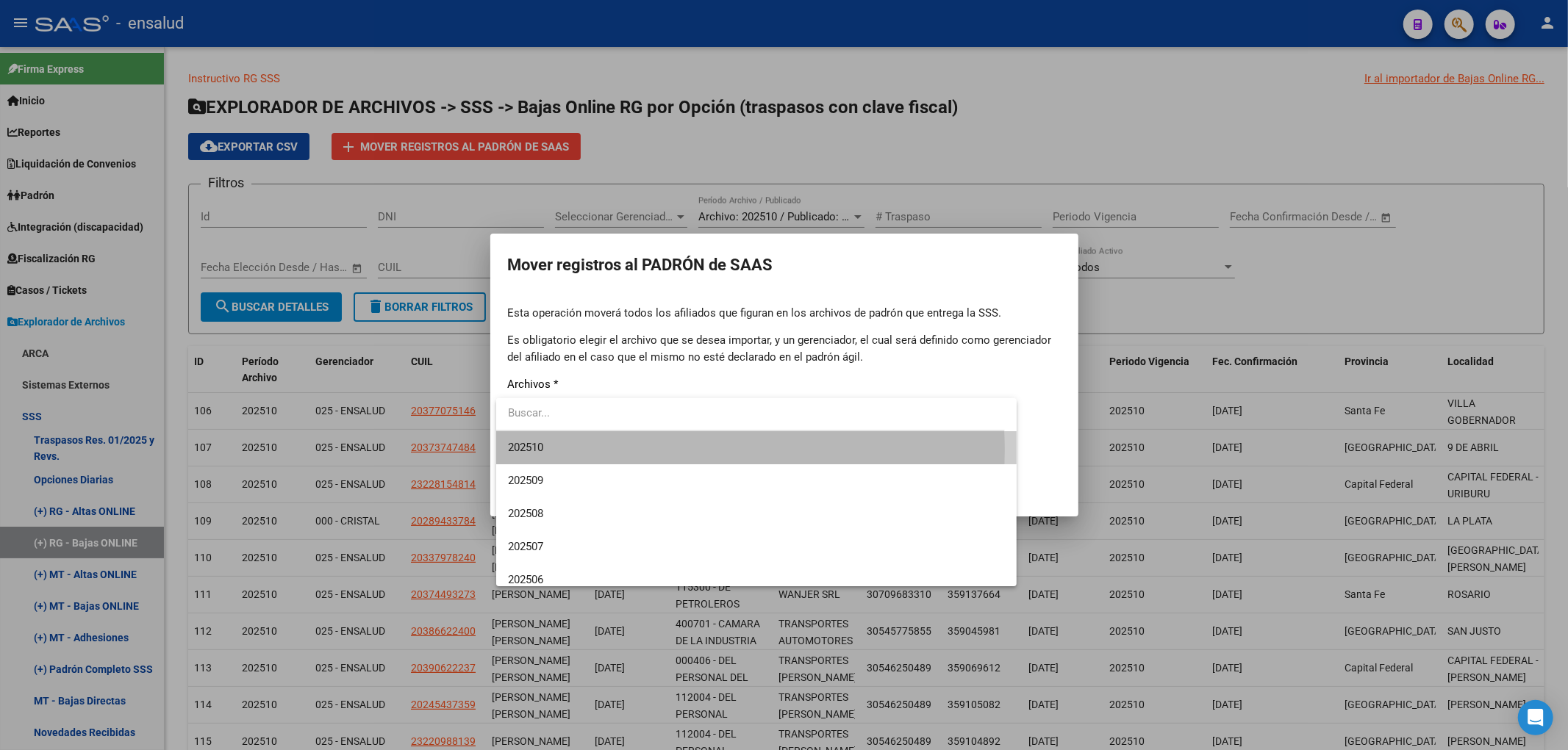
click at [618, 451] on span "202510" at bounding box center [757, 448] width 498 height 33
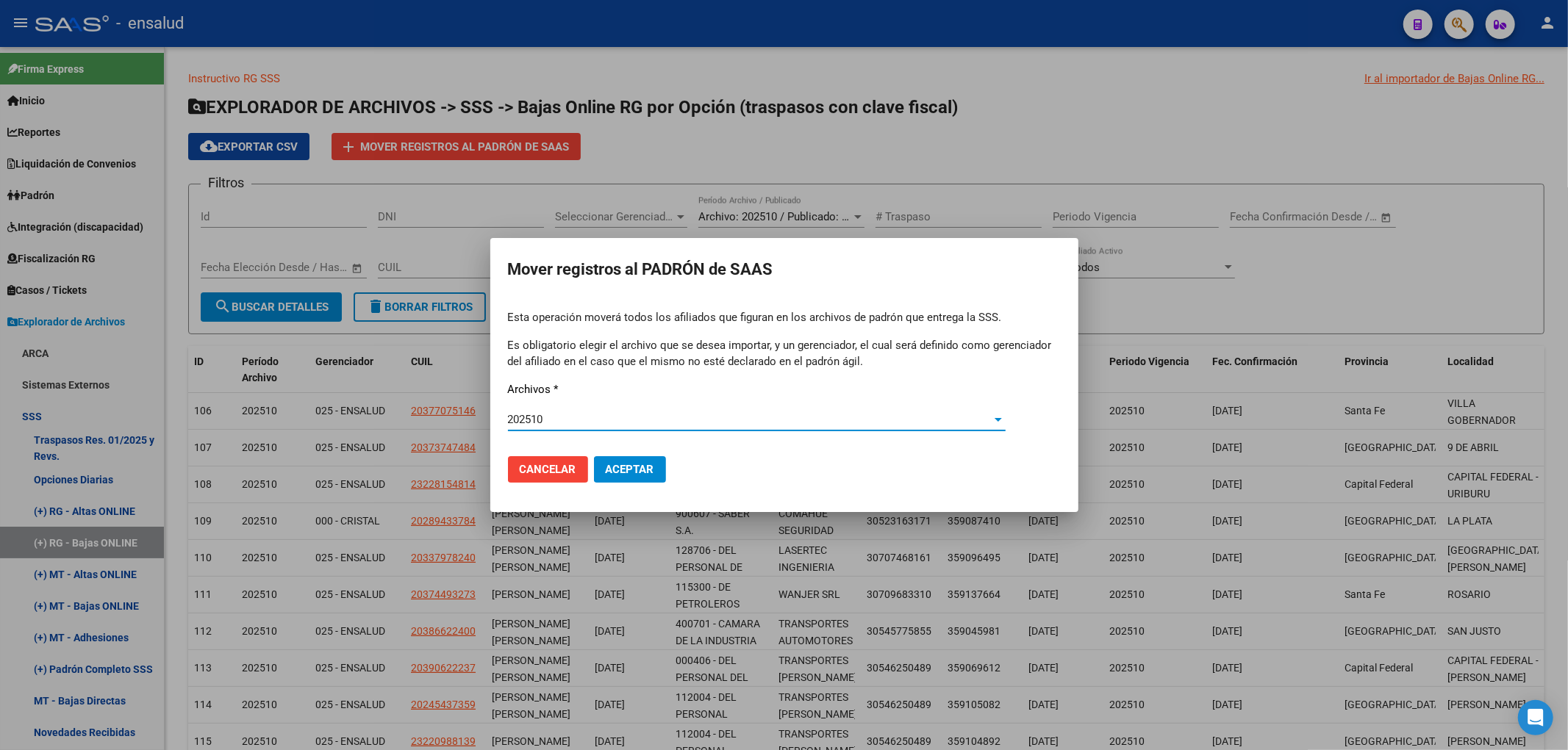
click at [639, 476] on button "Aceptar" at bounding box center [630, 470] width 72 height 27
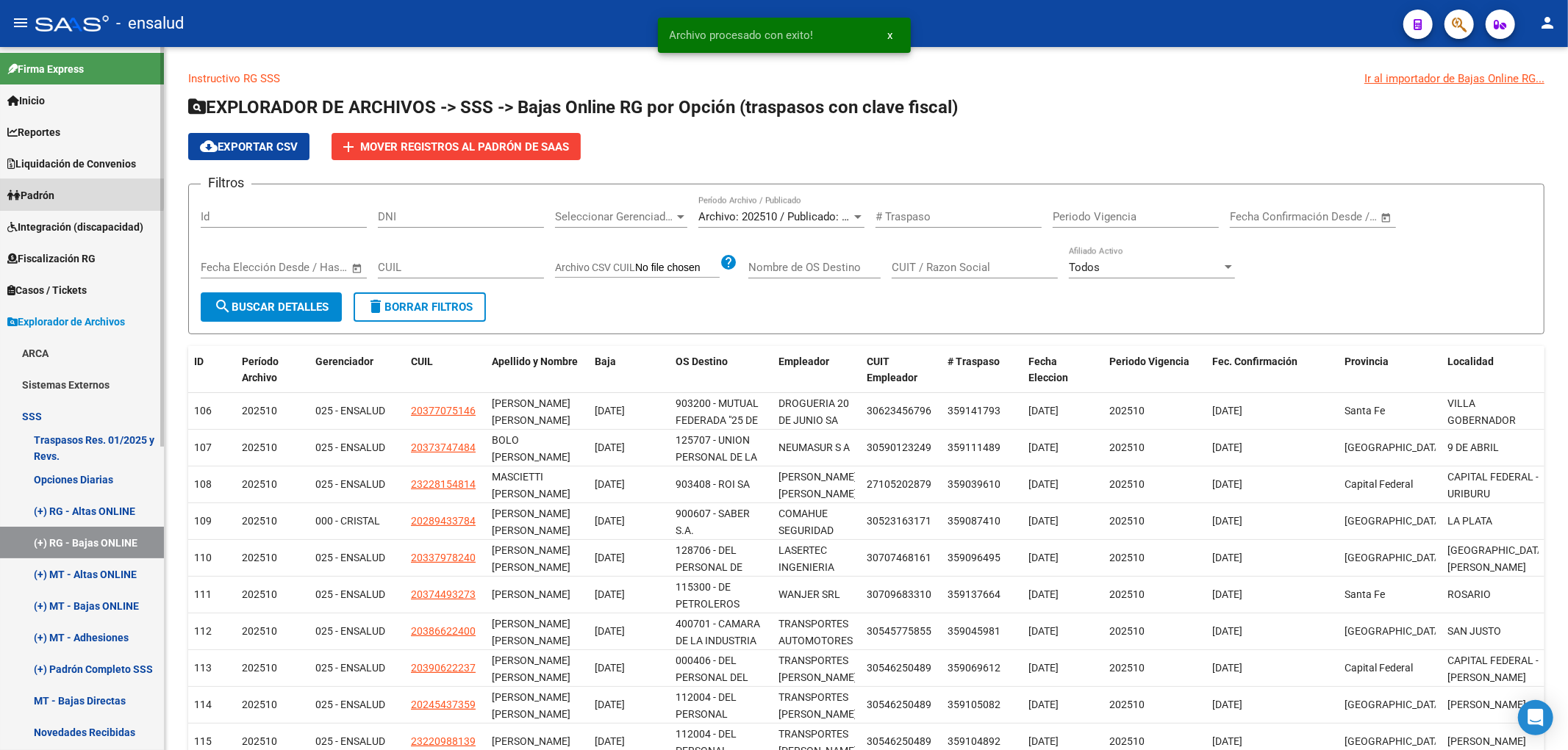
click at [50, 191] on span "Padrón" at bounding box center [31, 195] width 47 height 16
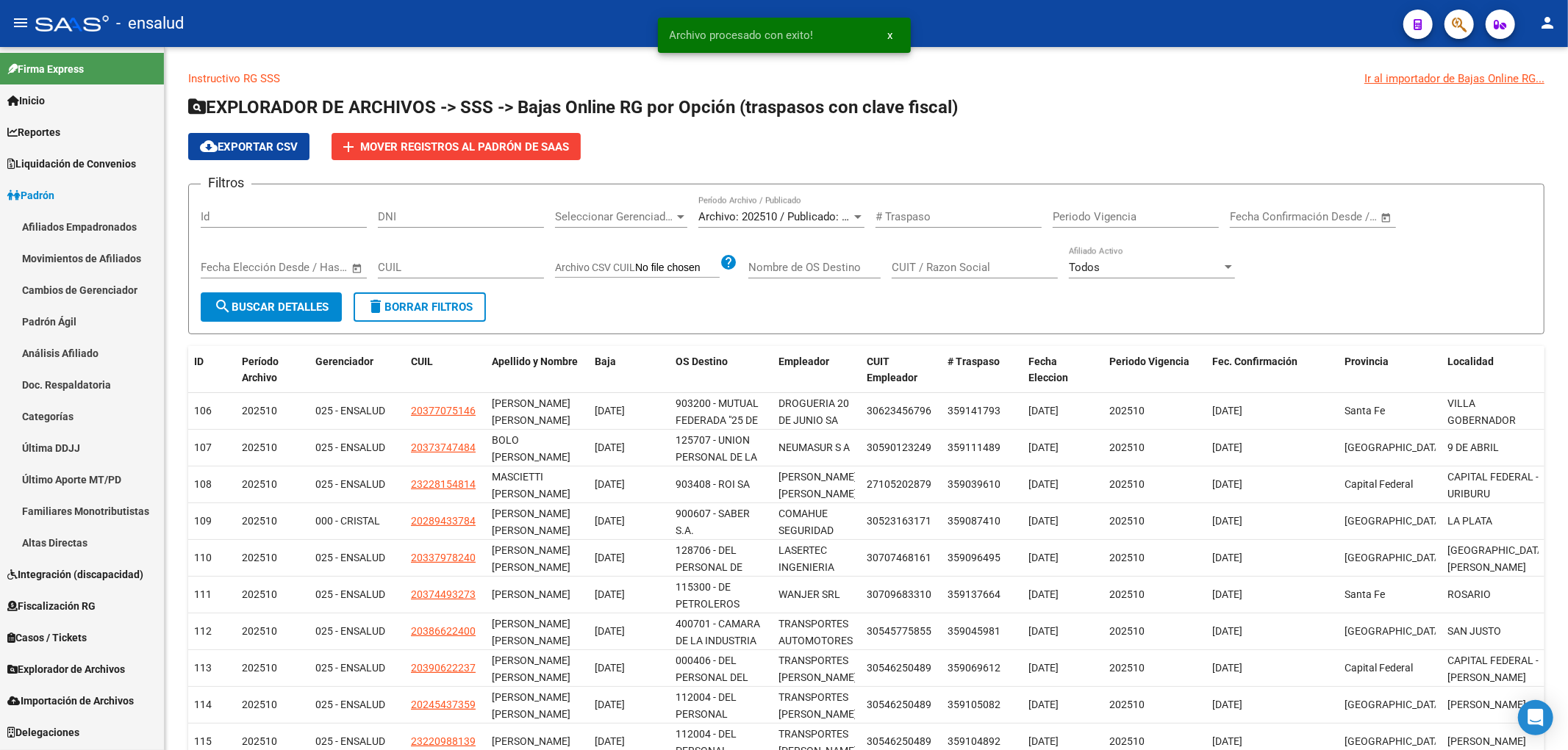
click at [55, 229] on link "Afiliados Empadronados" at bounding box center [82, 226] width 164 height 32
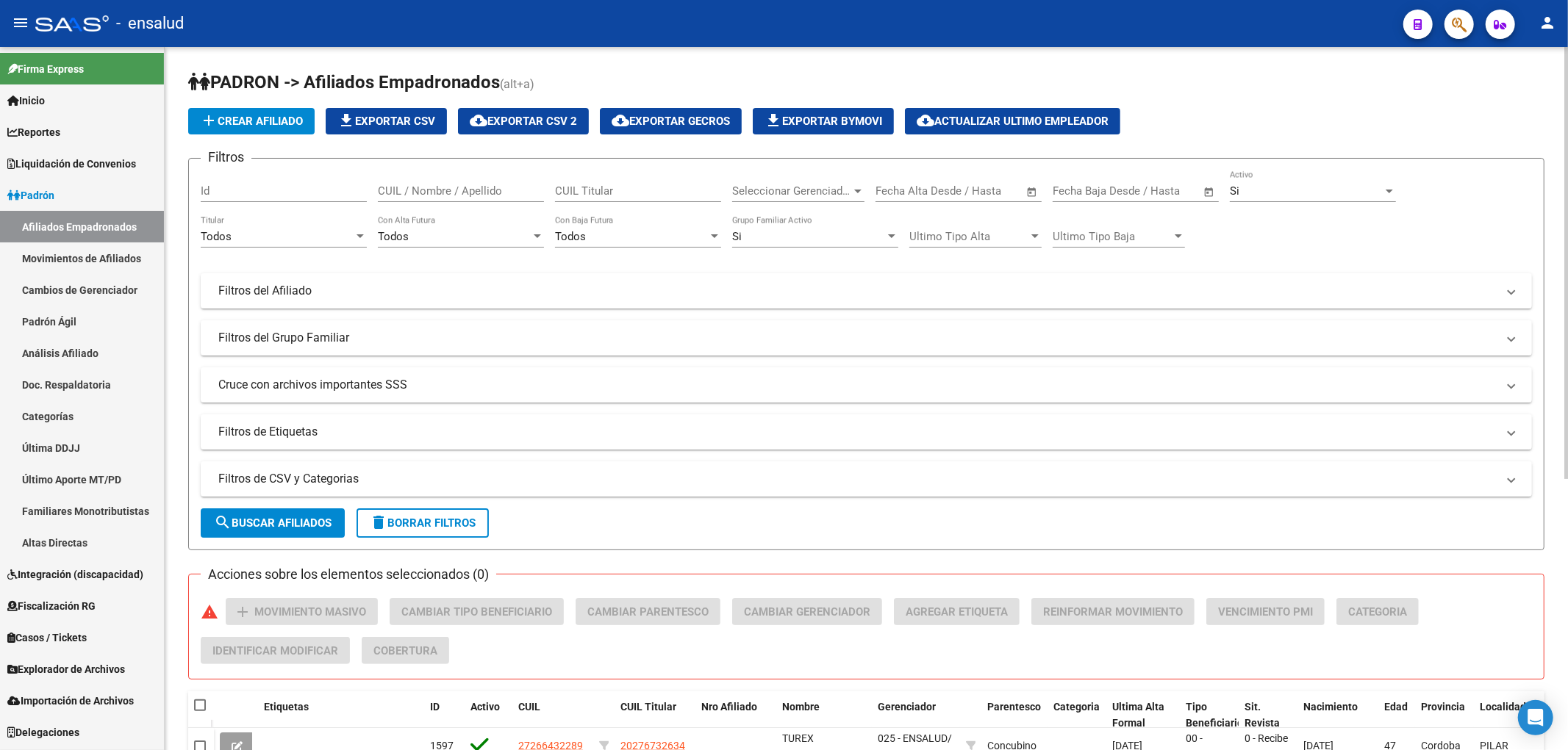
click at [670, 194] on input "CUIL Titular" at bounding box center [638, 191] width 166 height 13
paste input "20289433784"
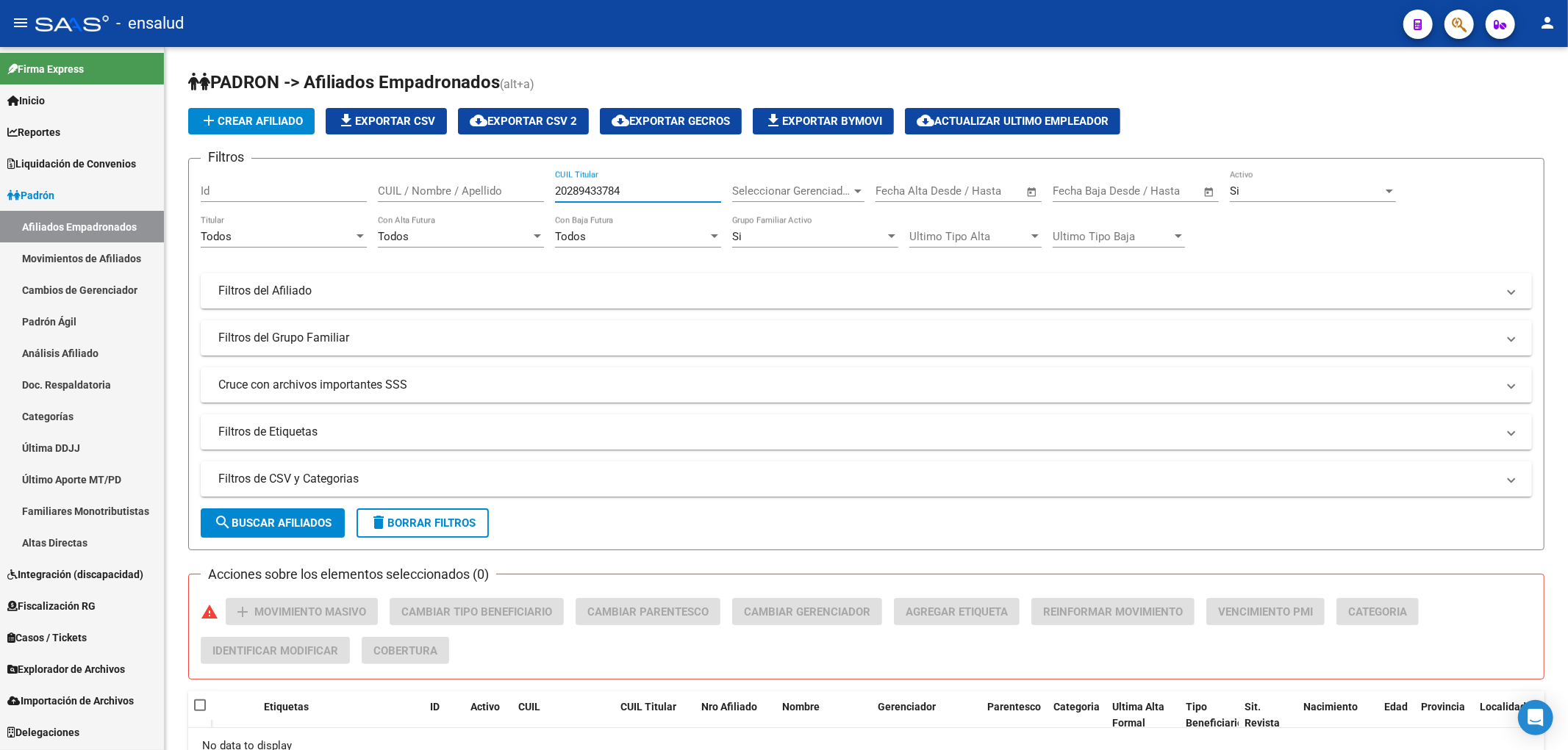
type input "20289433784"
click at [98, 260] on link "Movimientos de Afiliados" at bounding box center [82, 258] width 164 height 32
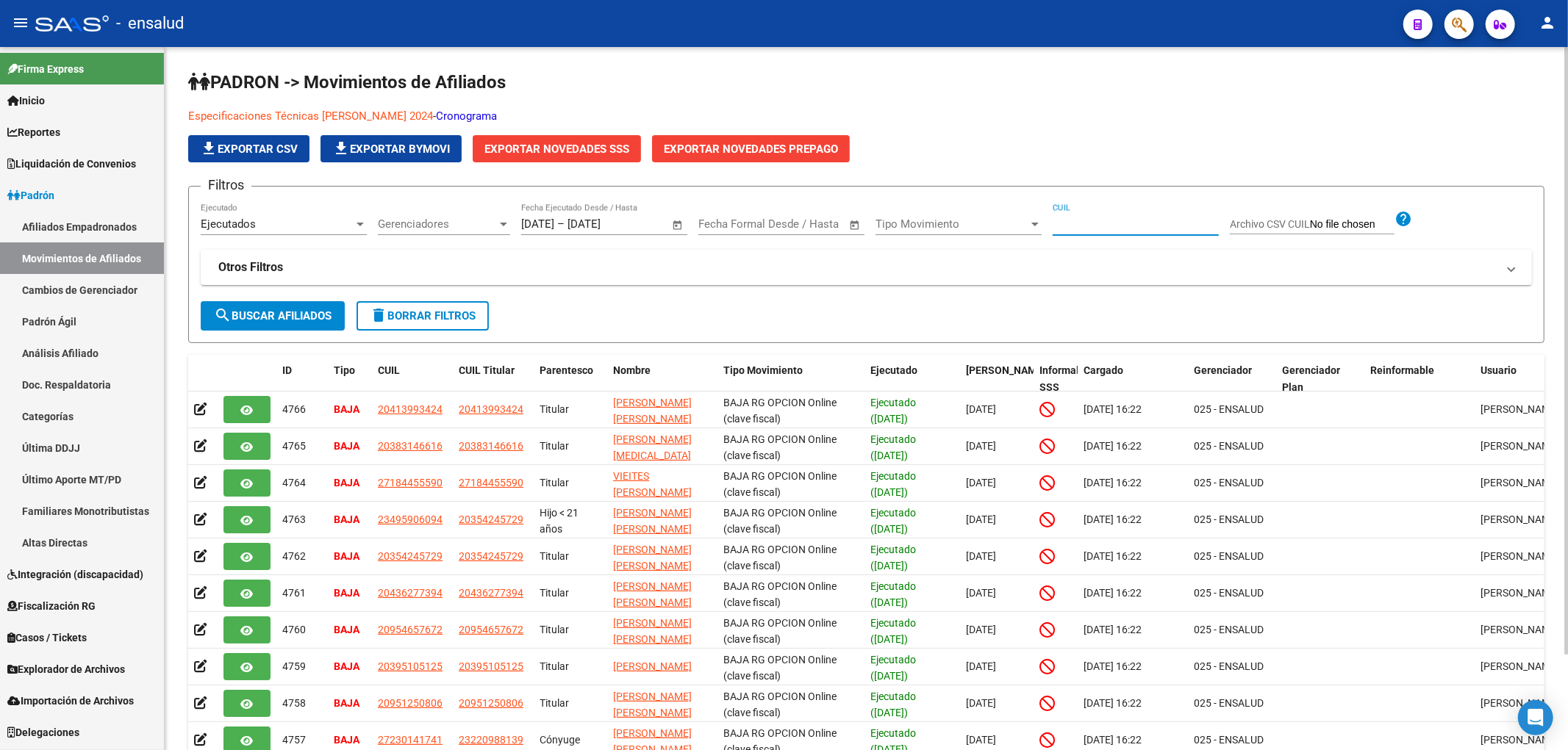
click at [1107, 225] on input "CUIL" at bounding box center [1136, 225] width 166 height 13
paste input "20289433784"
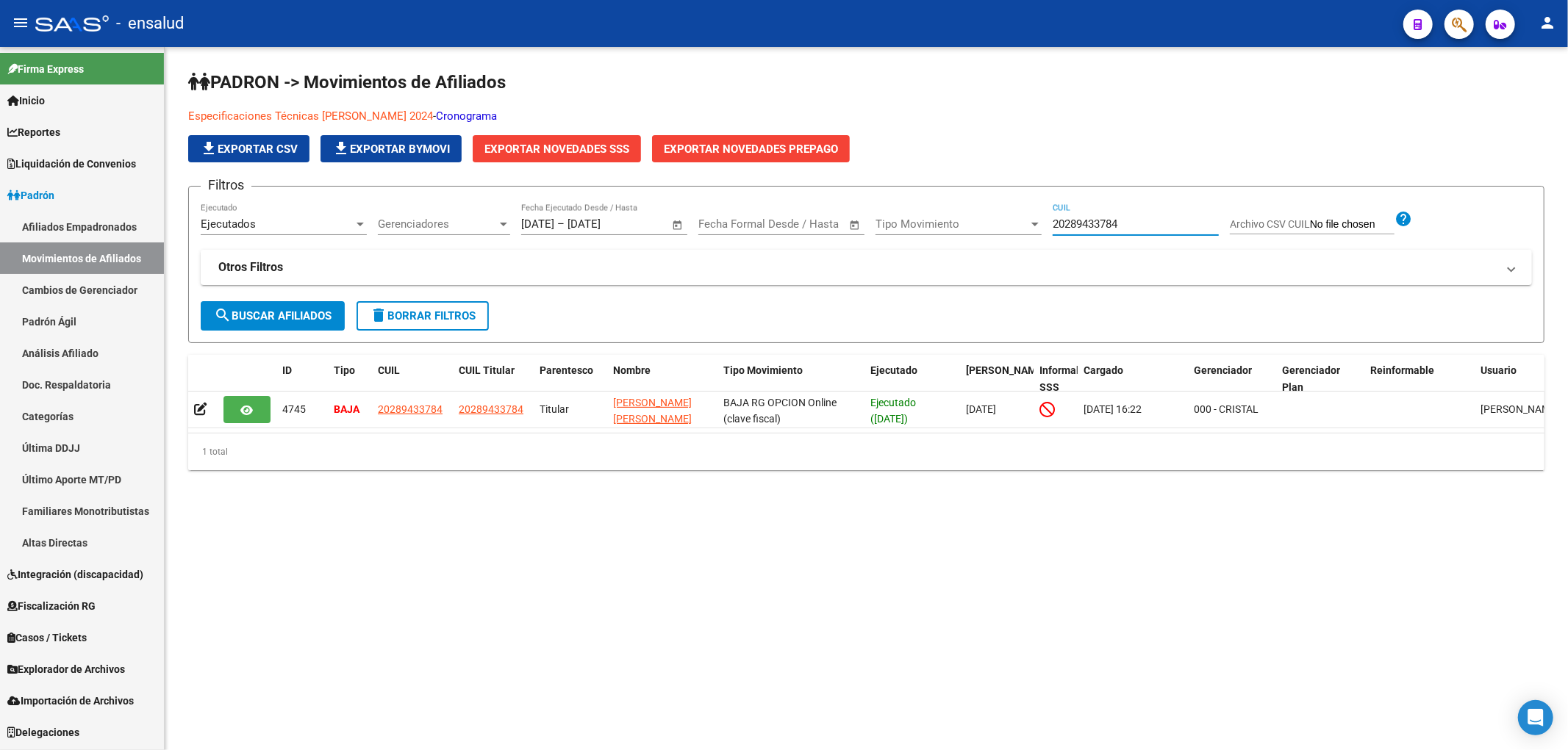
type input "20289433784"
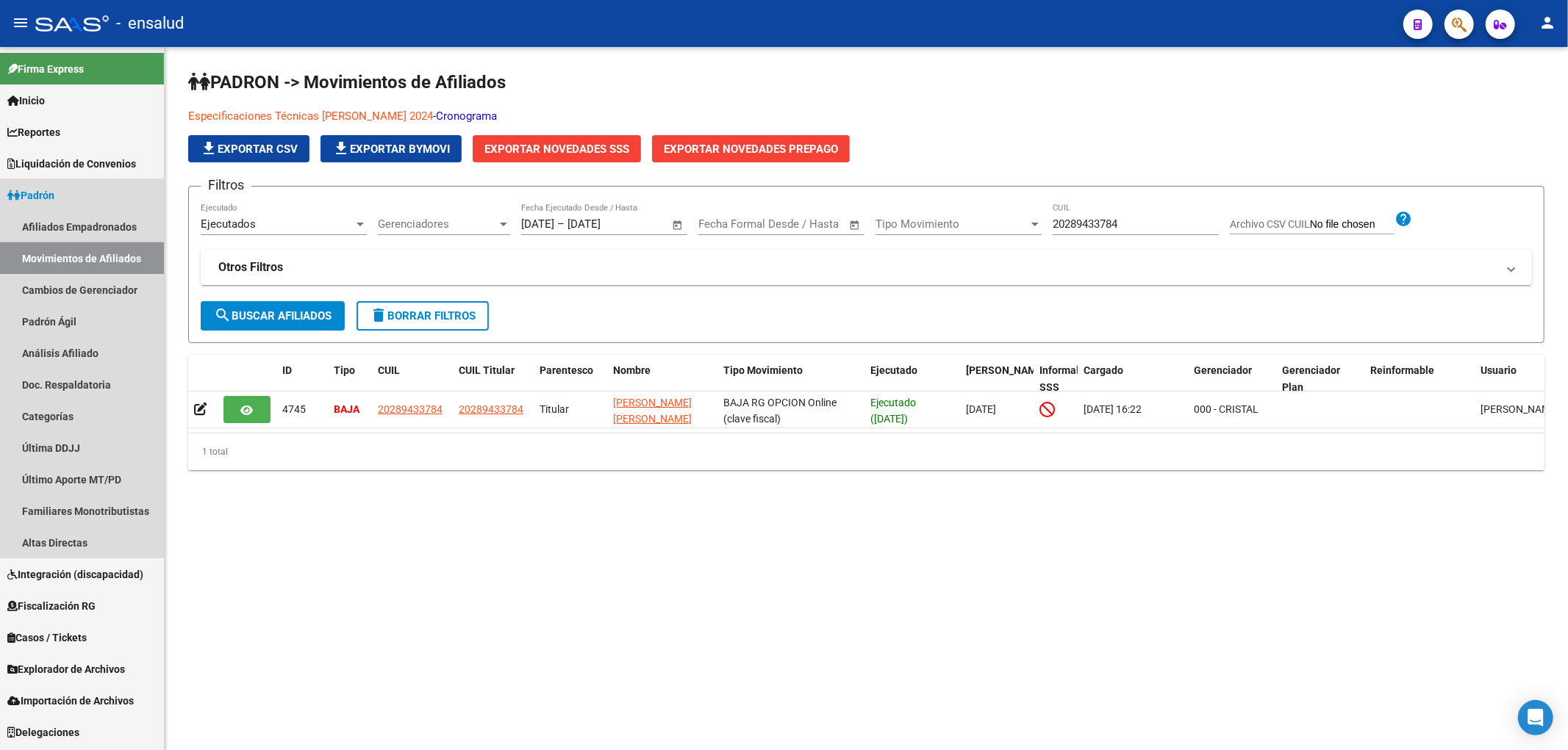
click at [78, 263] on link "Movimientos de Afiliados" at bounding box center [82, 258] width 164 height 32
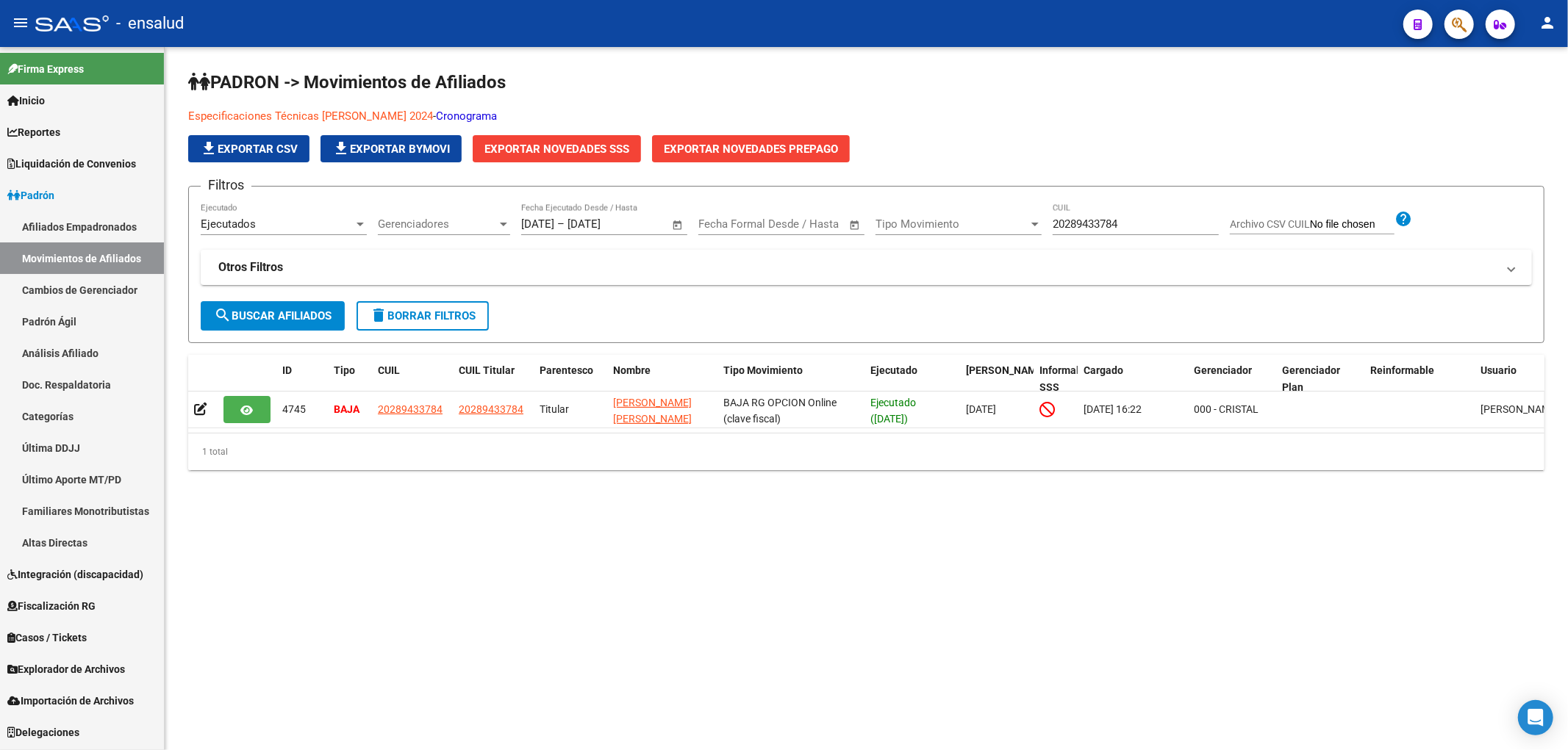
click at [104, 228] on link "Afiliados Empadronados" at bounding box center [82, 226] width 164 height 32
